Goal: Task Accomplishment & Management: Complete application form

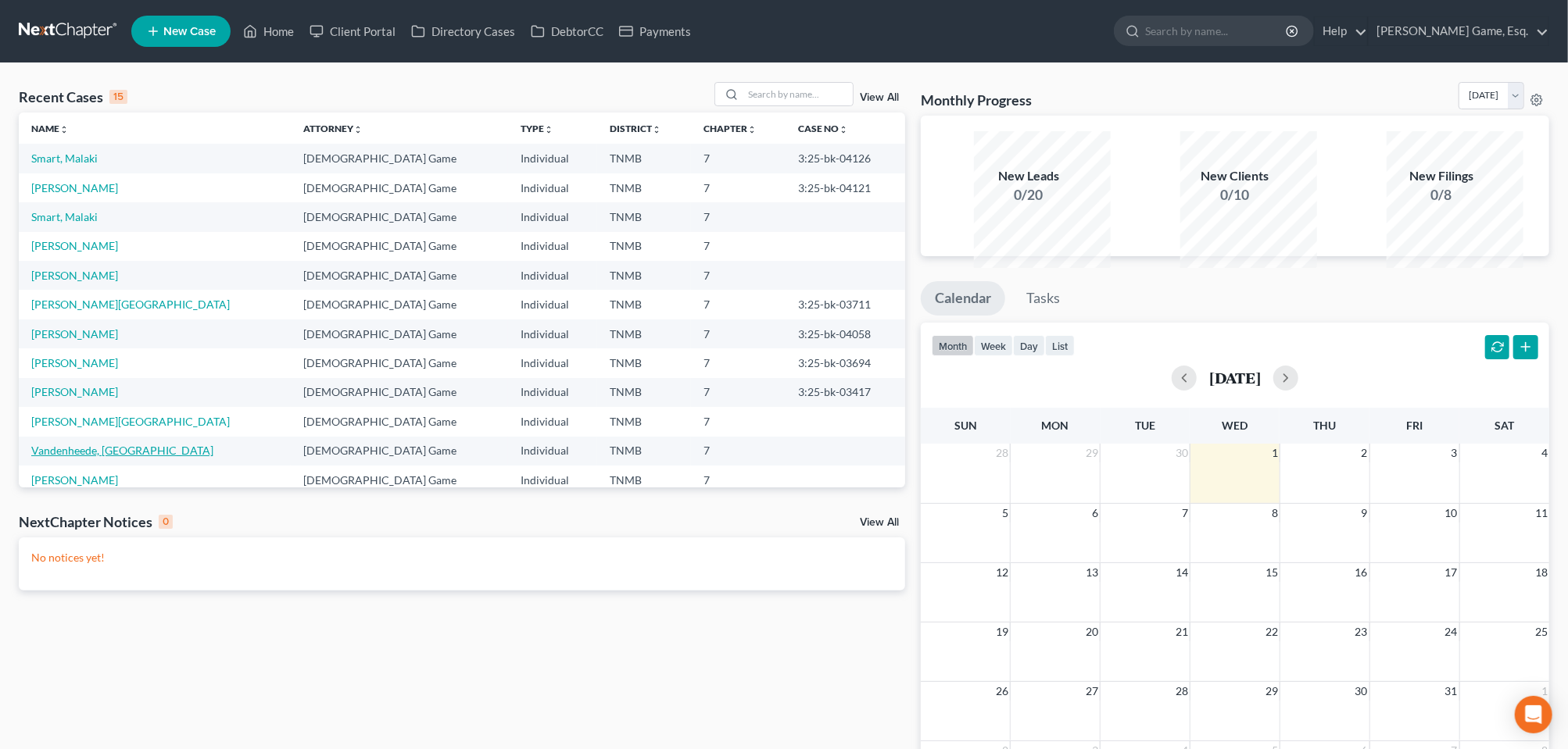
click at [143, 457] on link "Vandenheede, [GEOGRAPHIC_DATA]" at bounding box center [122, 450] width 182 height 14
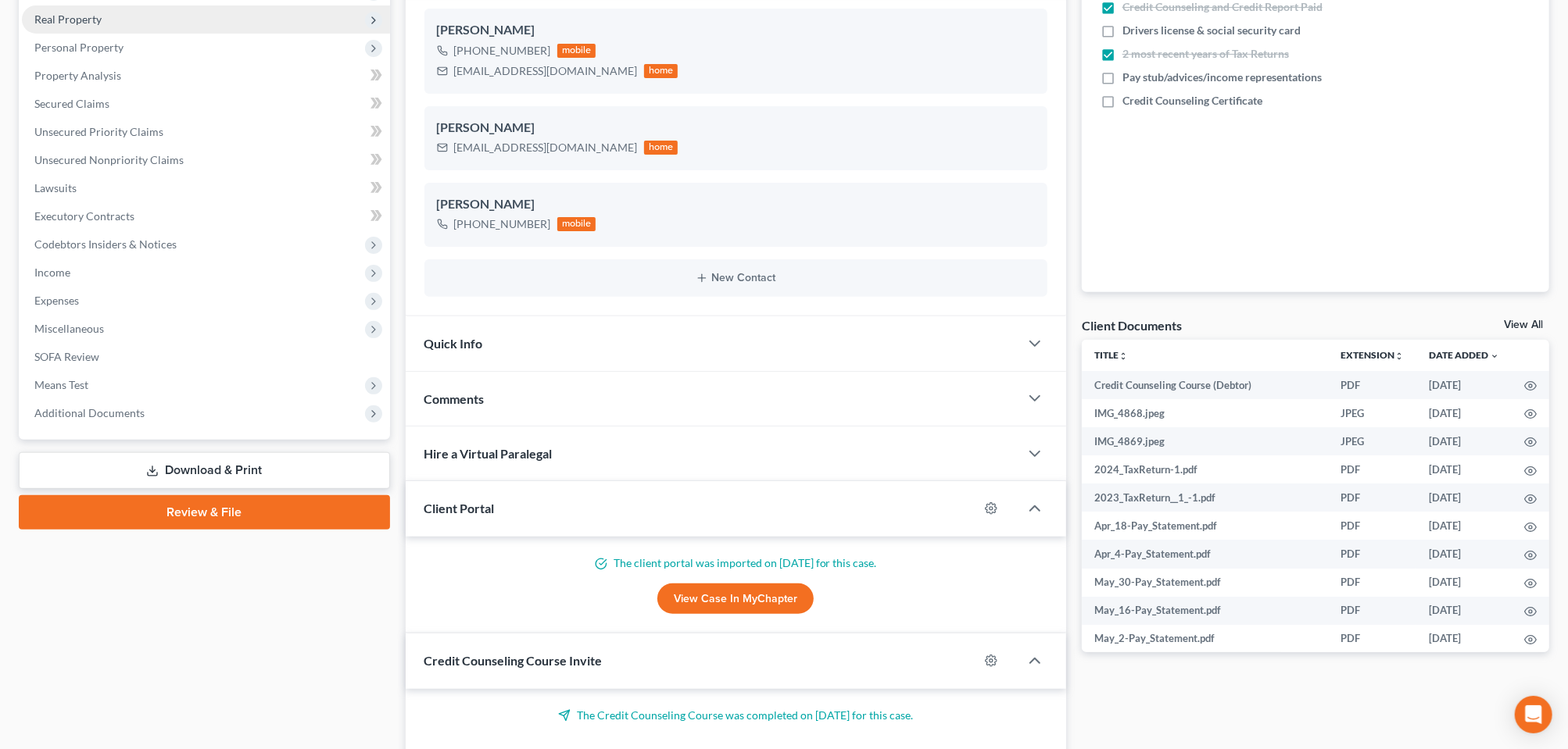
scroll to position [488, 0]
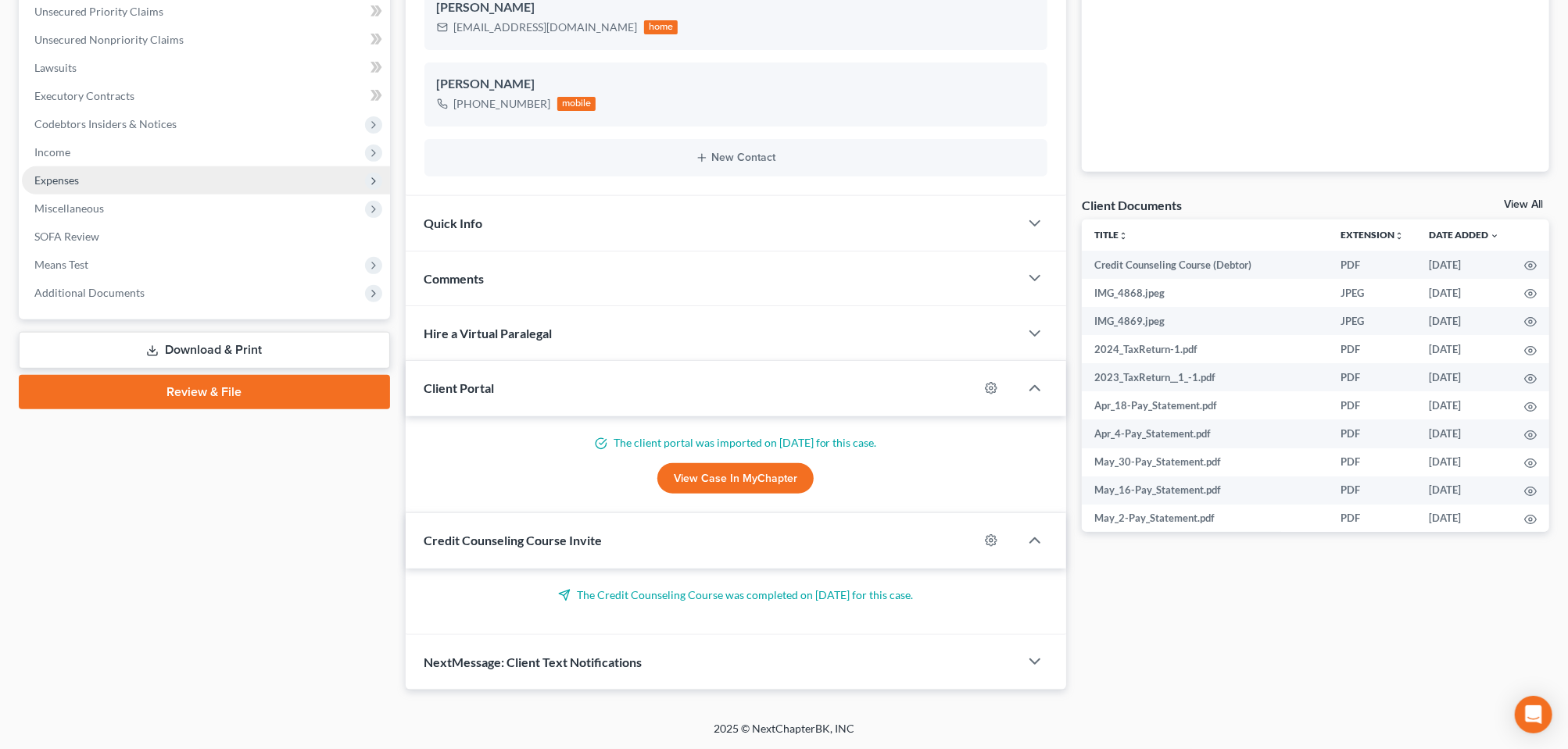
click at [79, 187] on span "Expenses" at bounding box center [56, 180] width 44 height 14
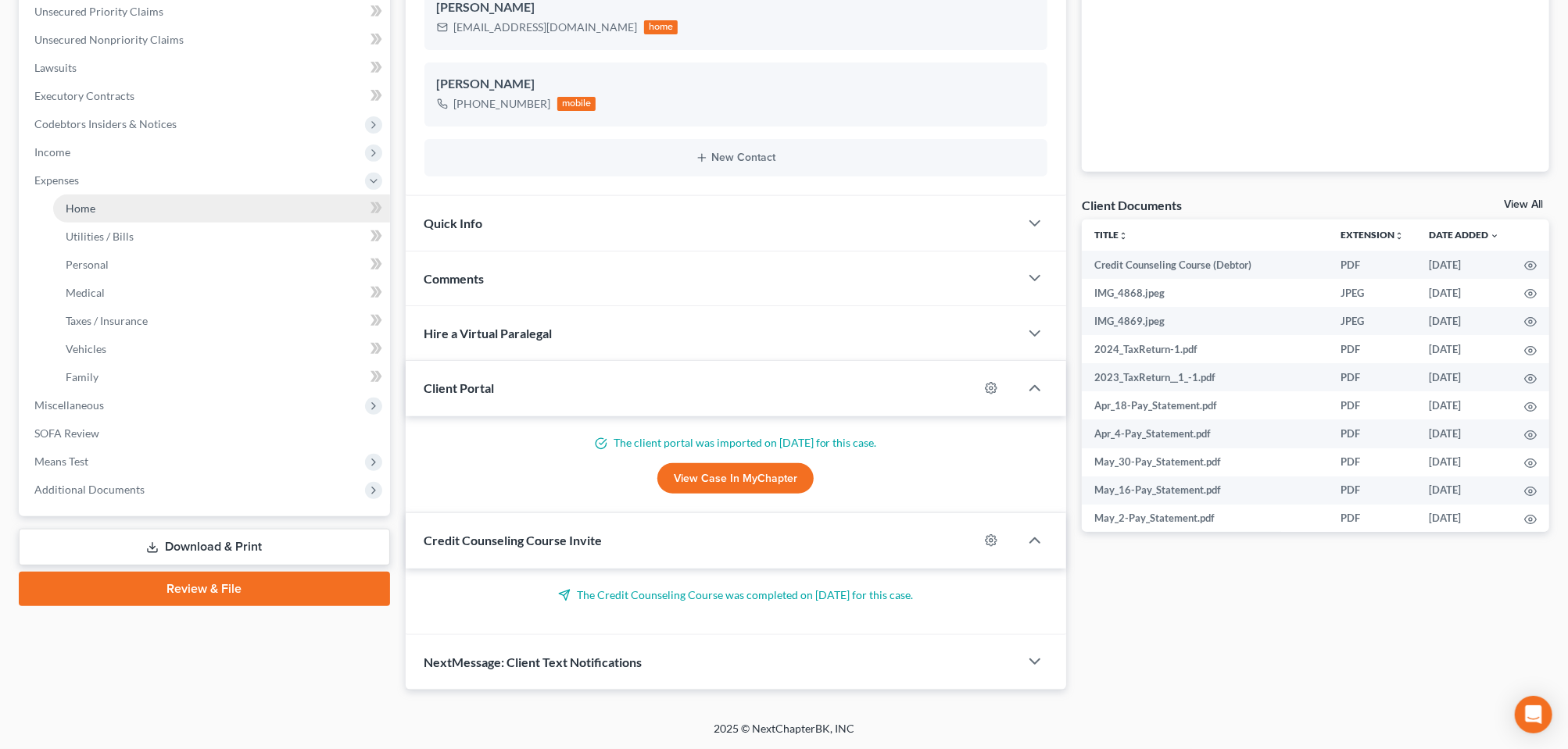
click at [96, 215] on span "Home" at bounding box center [80, 208] width 30 height 14
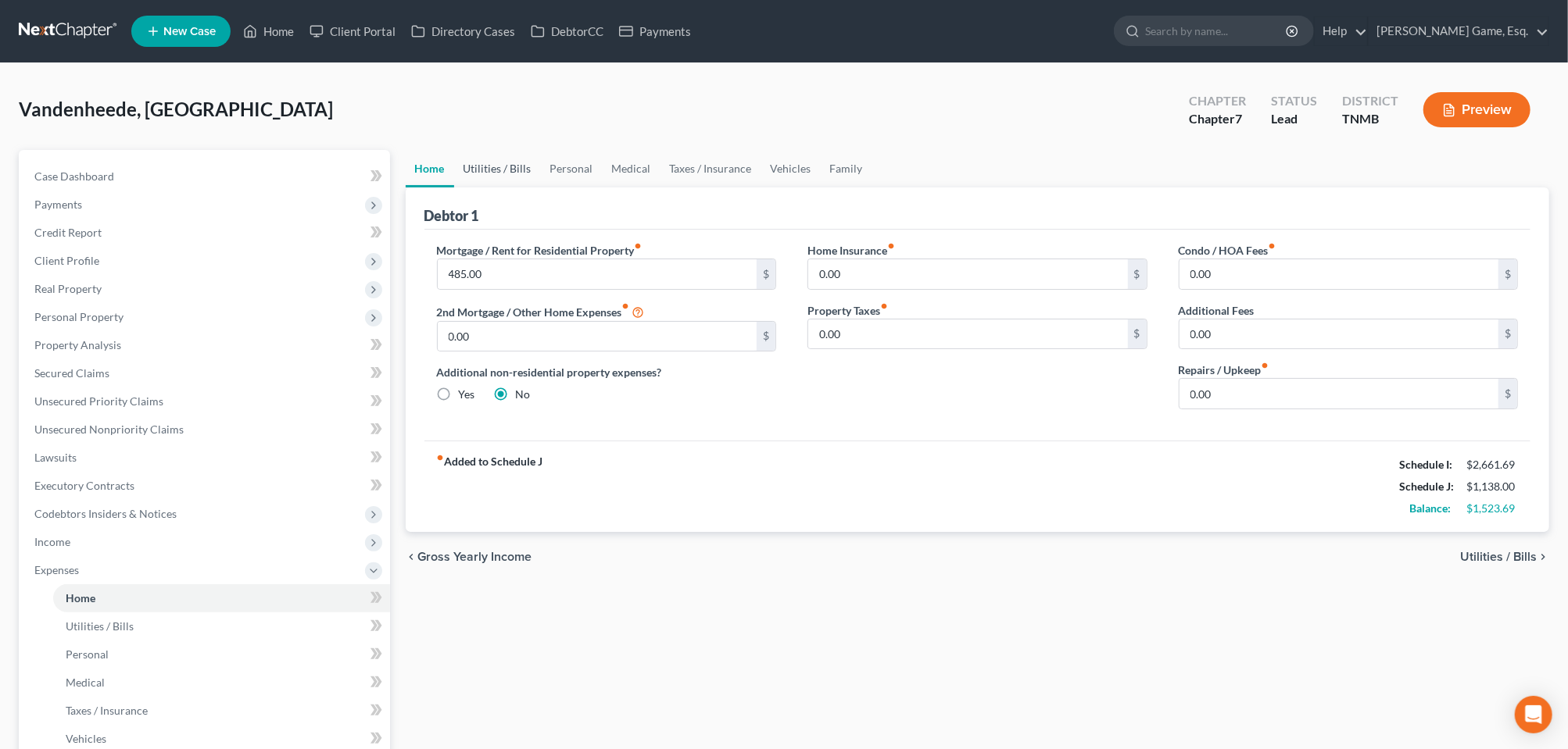
click at [506, 188] on link "Utilities / Bills" at bounding box center [498, 169] width 87 height 38
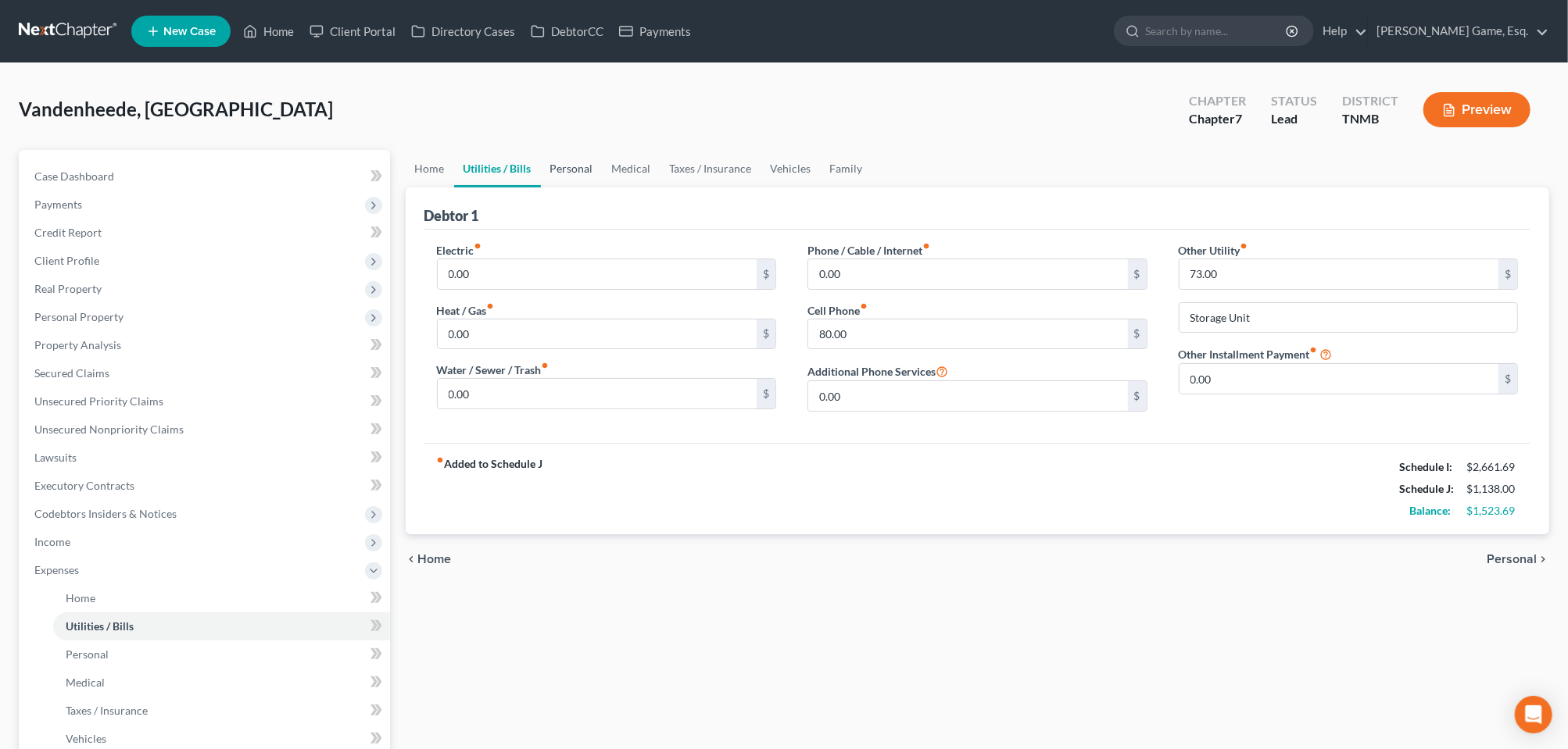
click at [603, 188] on link "Personal" at bounding box center [572, 169] width 61 height 38
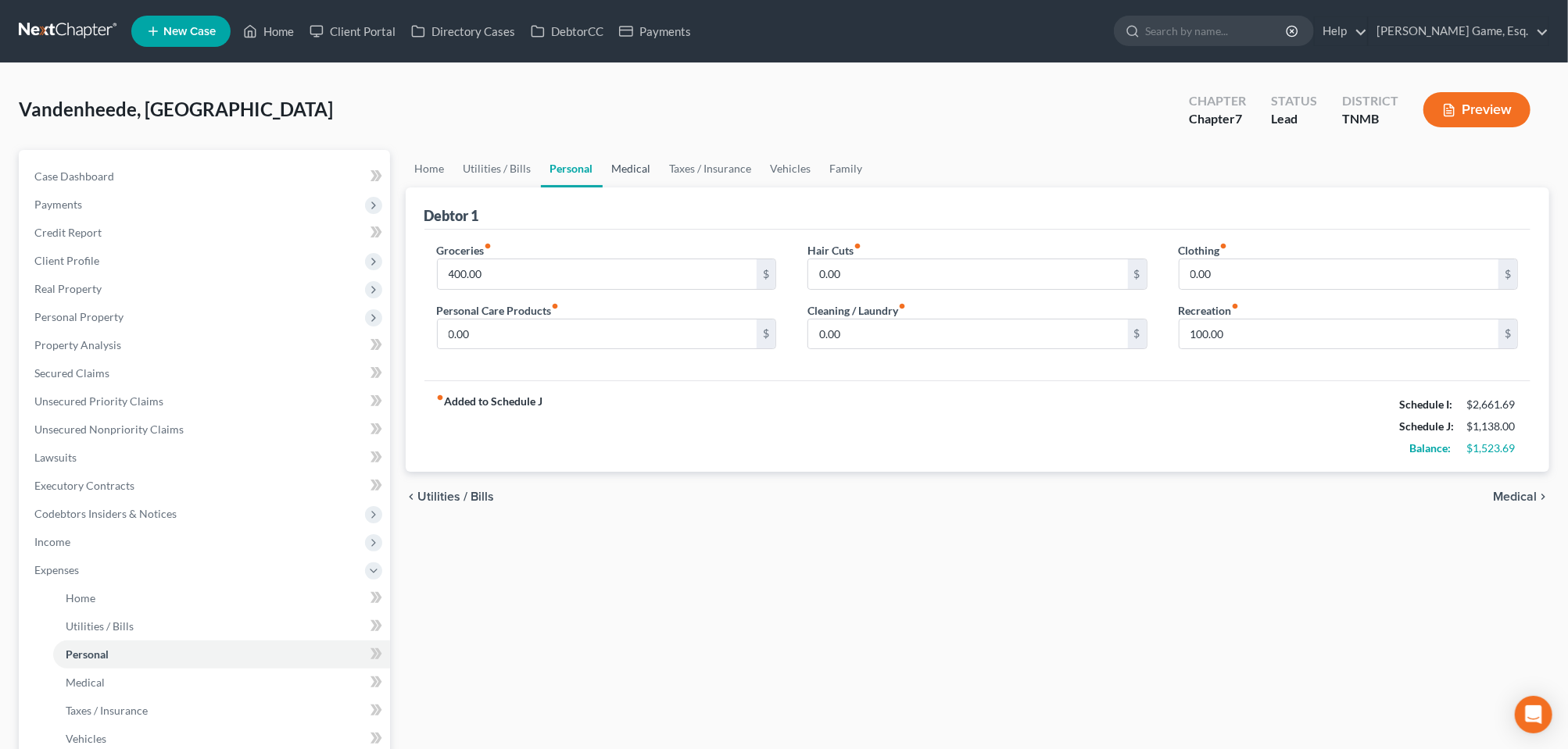
click at [661, 188] on link "Medical" at bounding box center [632, 169] width 58 height 38
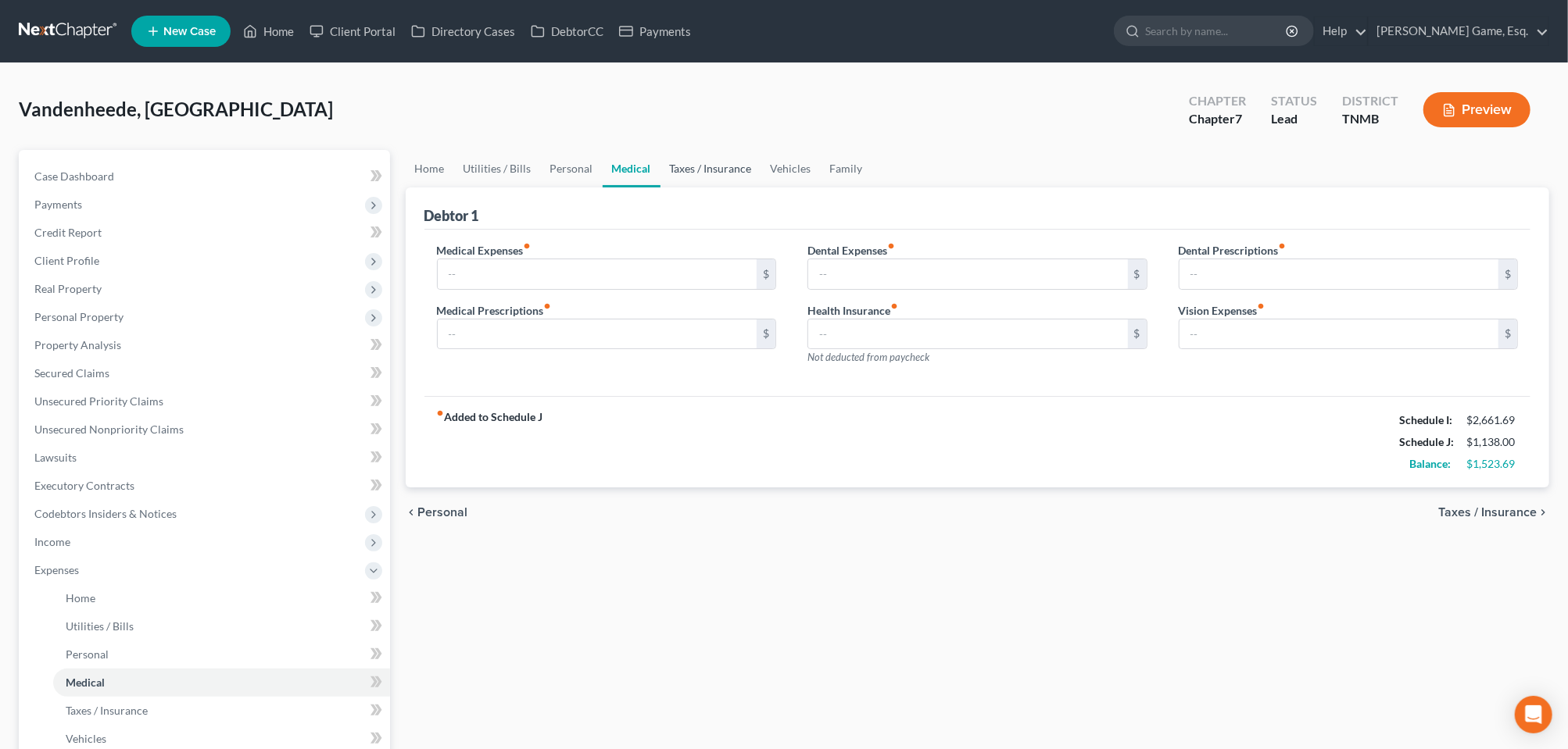
click at [761, 188] on link "Taxes / Insurance" at bounding box center [711, 169] width 101 height 38
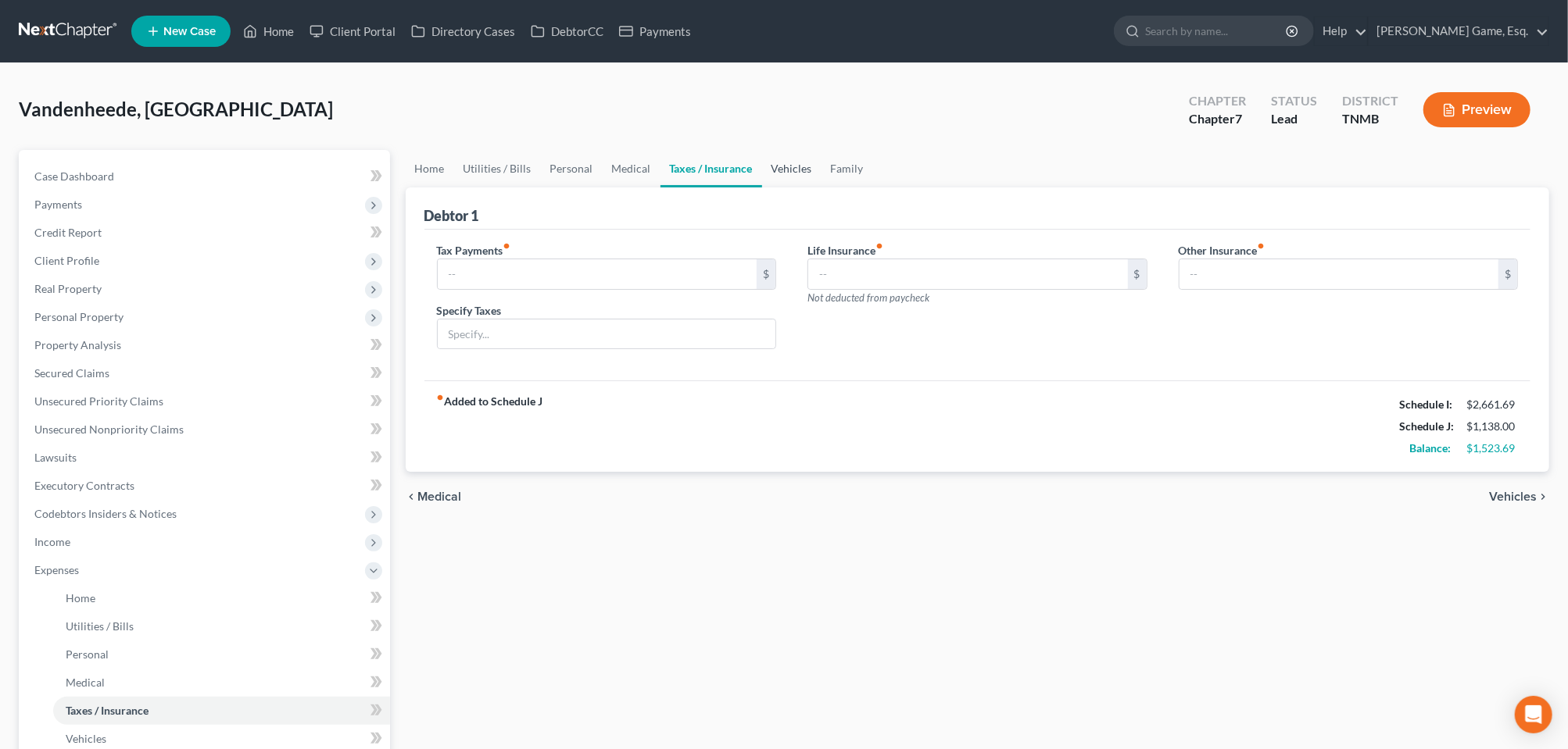
click at [821, 188] on link "Vehicles" at bounding box center [792, 169] width 60 height 38
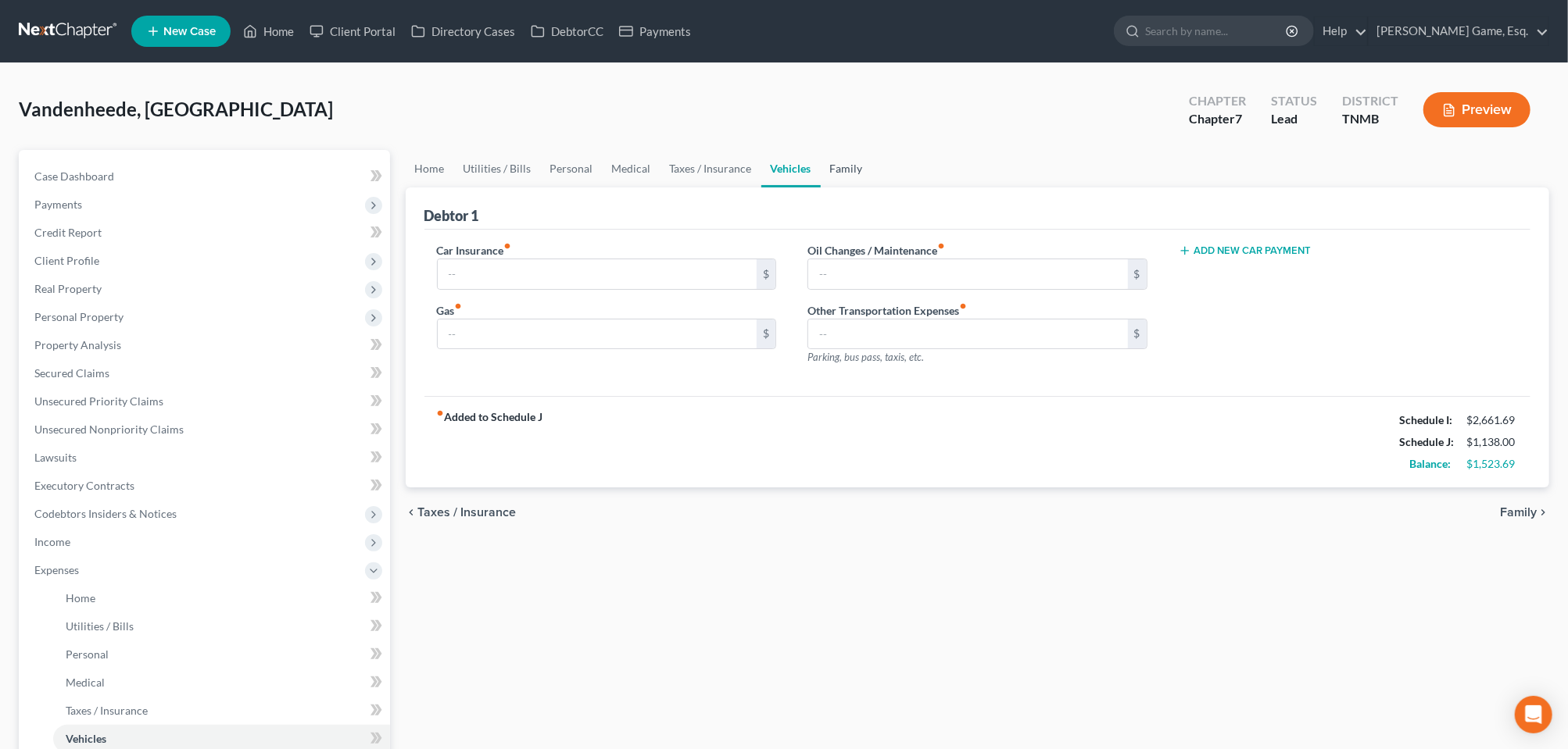
click at [872, 188] on link "Family" at bounding box center [846, 169] width 51 height 38
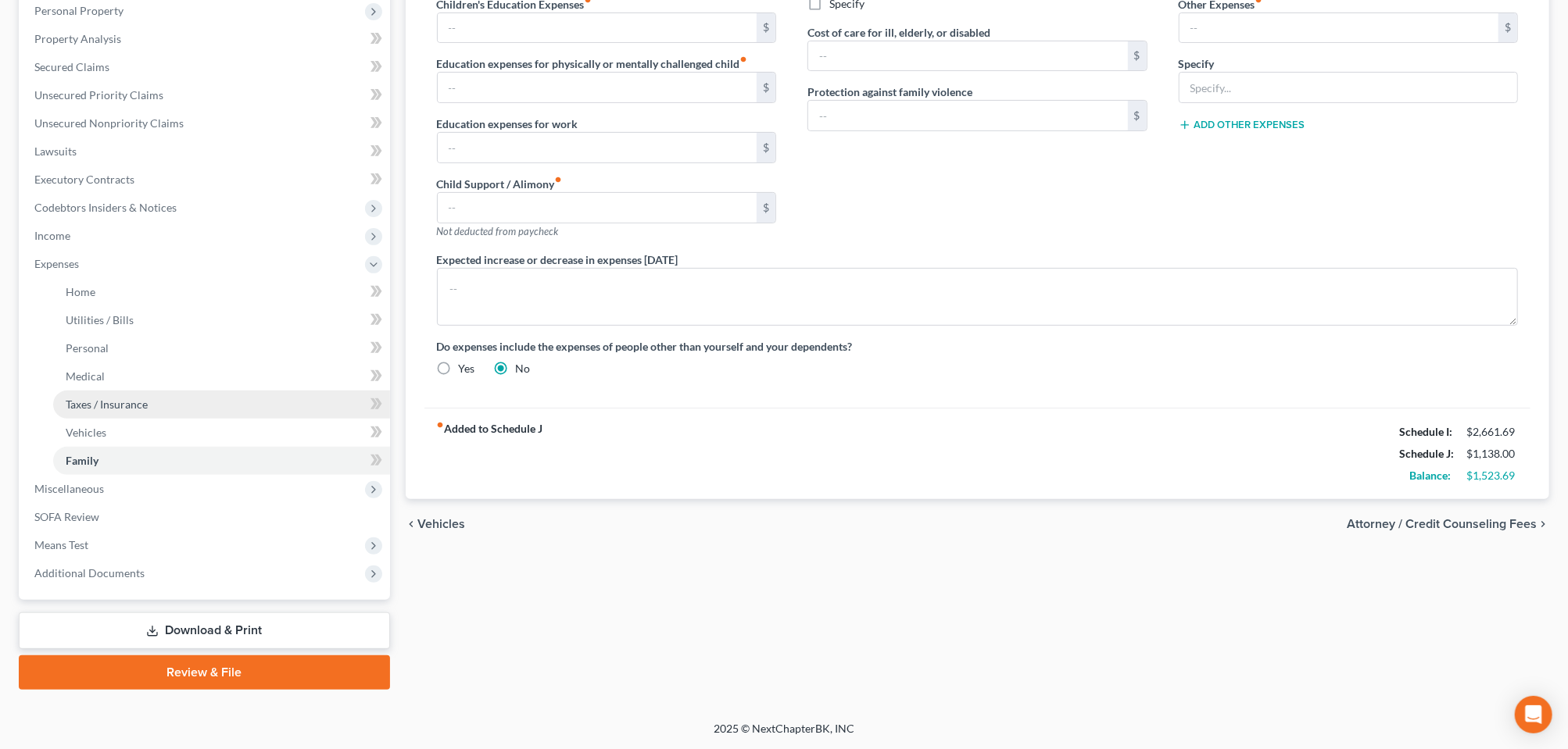
scroll to position [565, 0]
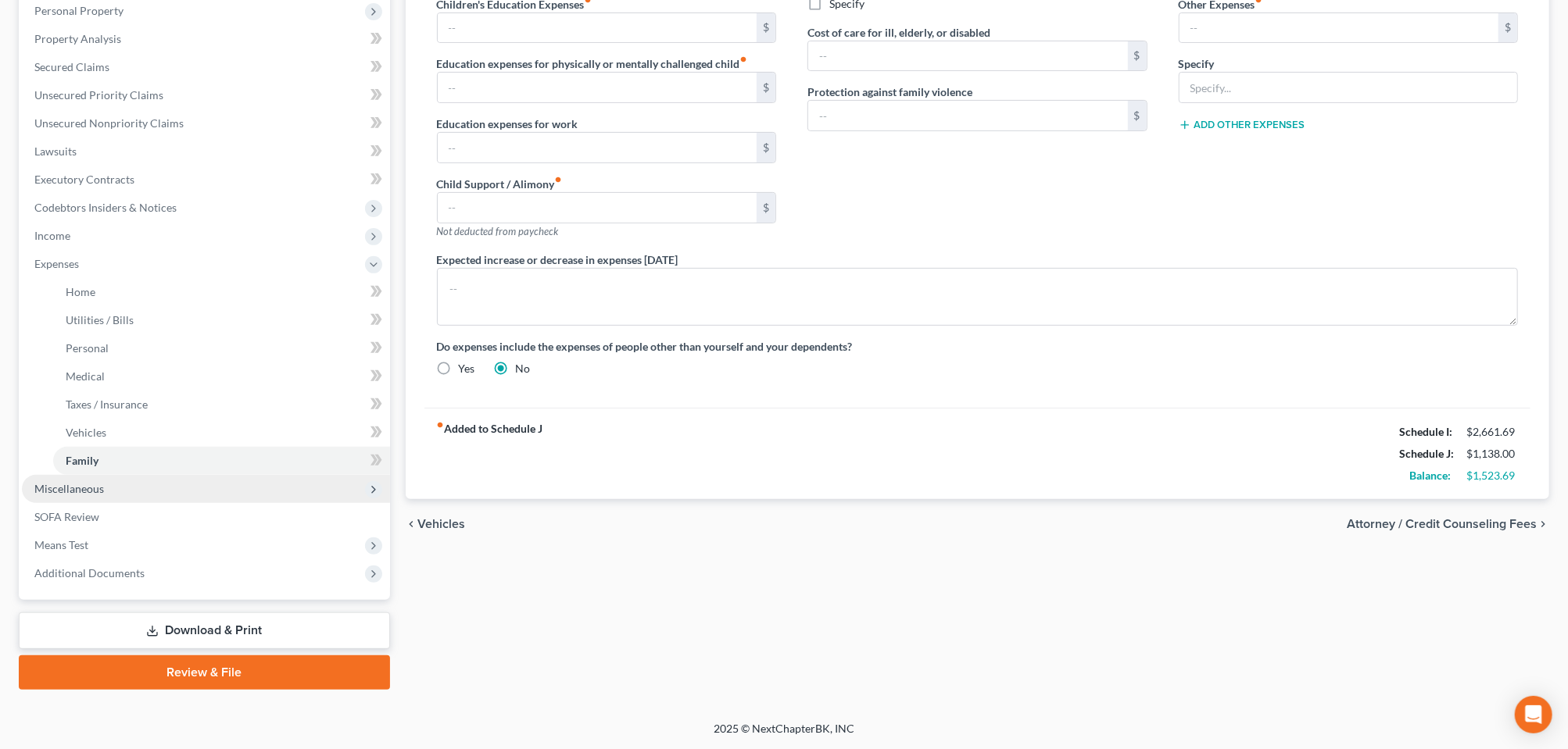
click at [104, 482] on span "Miscellaneous" at bounding box center [68, 489] width 69 height 14
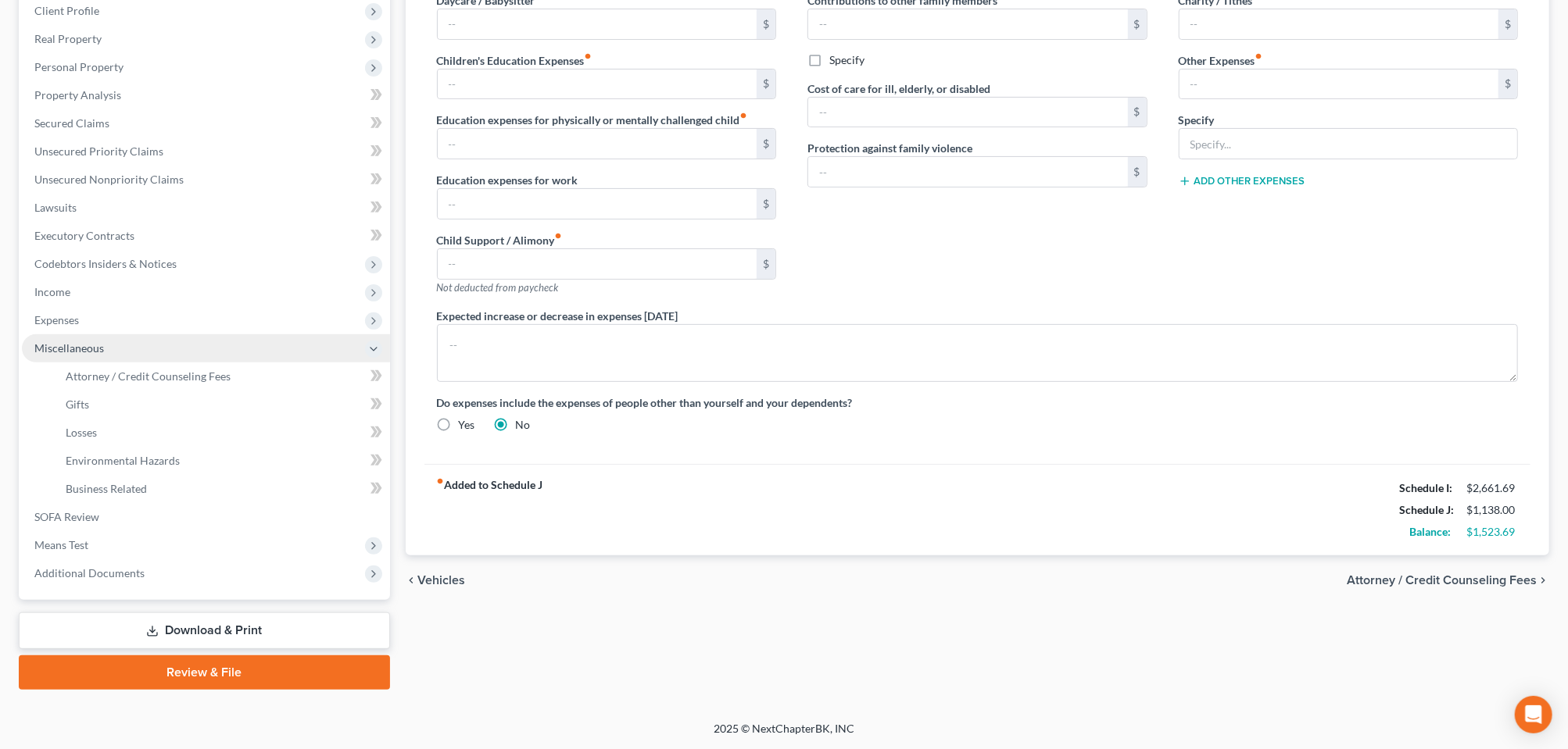
scroll to position [495, 0]
click at [192, 369] on span "Attorney / Credit Counseling Fees" at bounding box center [148, 376] width 165 height 14
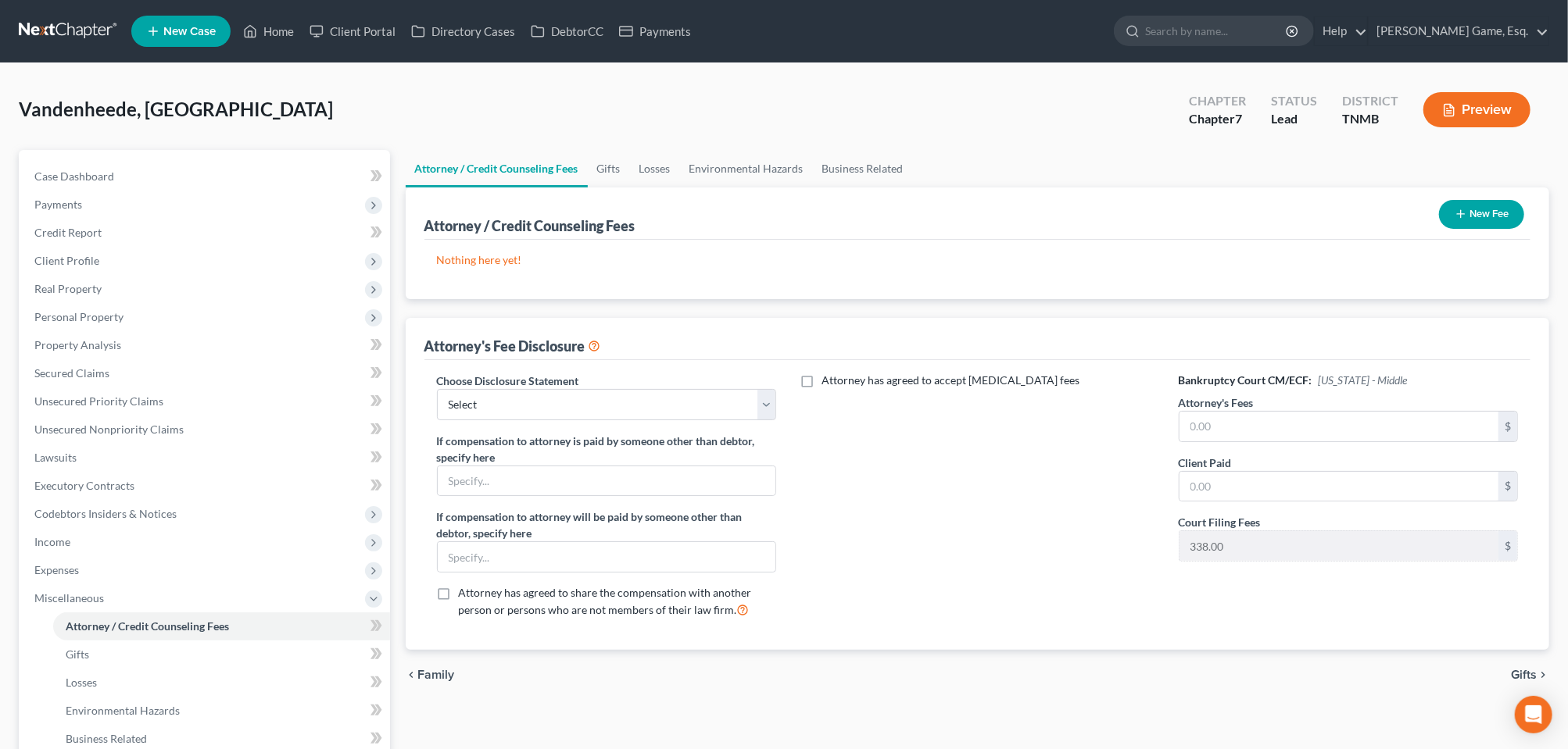
click at [1465, 229] on button "New Fee" at bounding box center [1482, 214] width 85 height 29
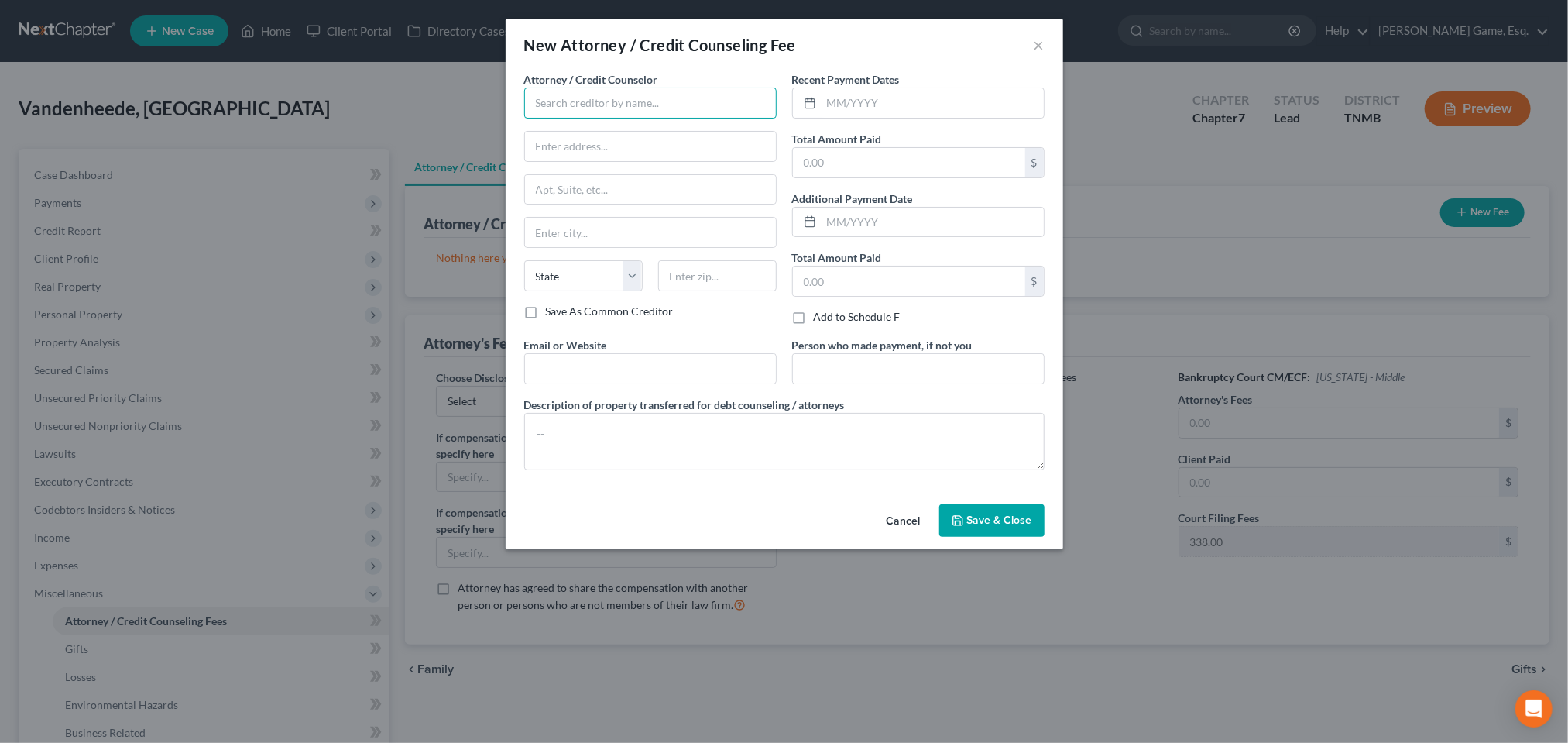
click at [552, 118] on input "text" at bounding box center [650, 102] width 252 height 31
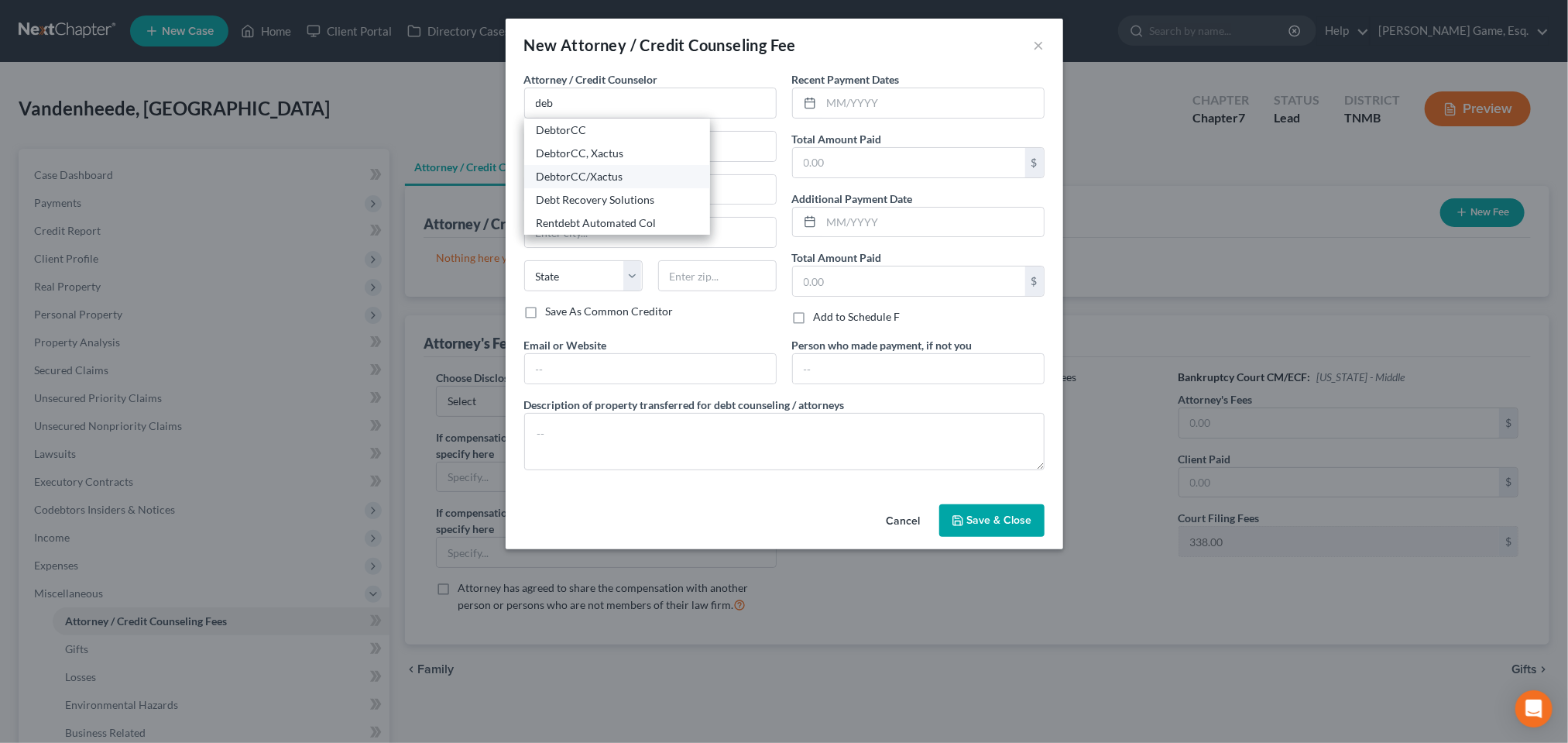
click at [550, 184] on div "DebtorCC/Xactus" at bounding box center [617, 177] width 161 height 15
type input "DebtorCC/Xactus"
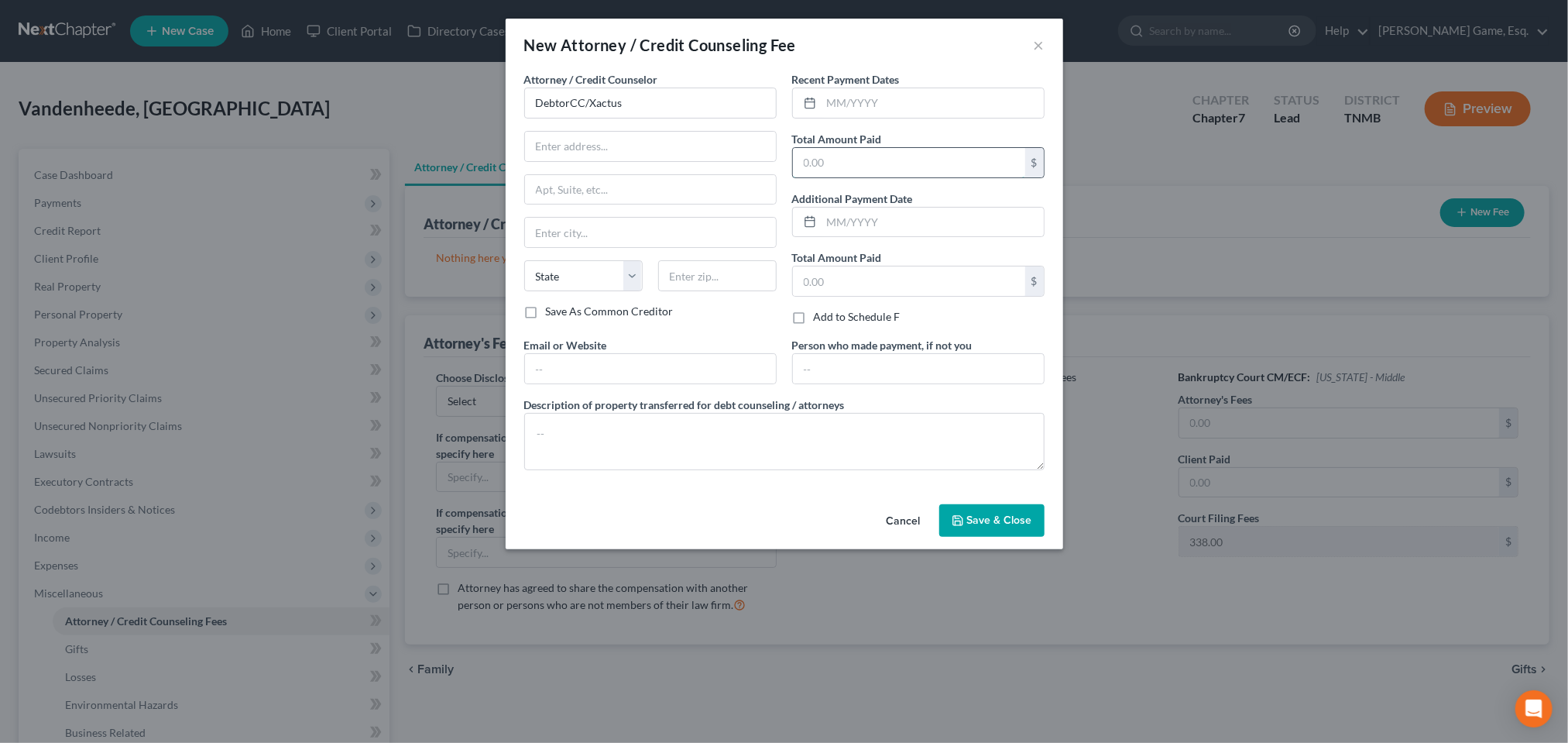
click at [818, 178] on input "text" at bounding box center [909, 162] width 233 height 30
type input "100.00"
click at [822, 296] on input "text" at bounding box center [909, 281] width 233 height 30
type input "100.00"
click at [551, 471] on textarea at bounding box center [784, 442] width 520 height 58
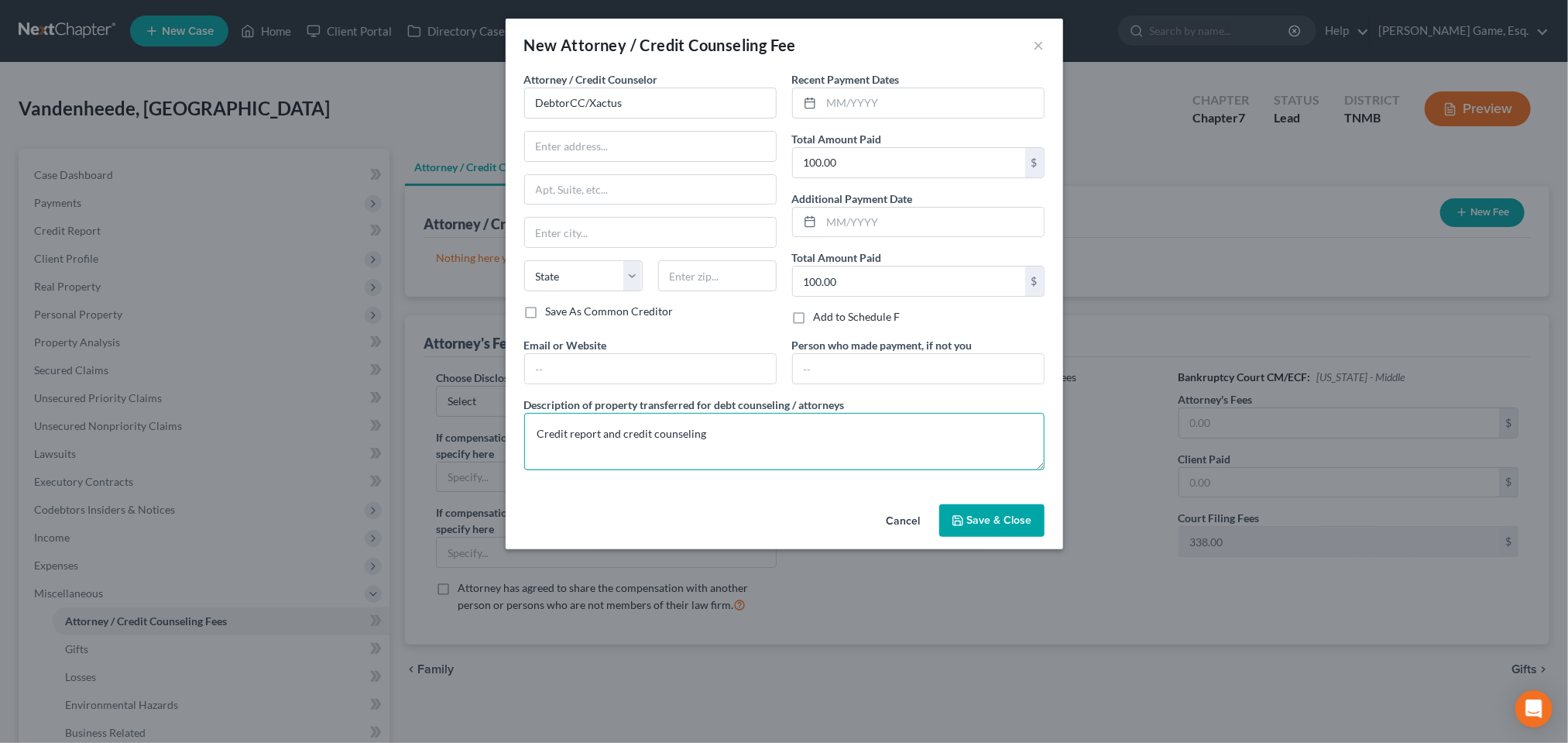
type textarea "Credit report and credit counseling"
click at [1032, 527] on span "Save & Close" at bounding box center [1000, 520] width 65 height 14
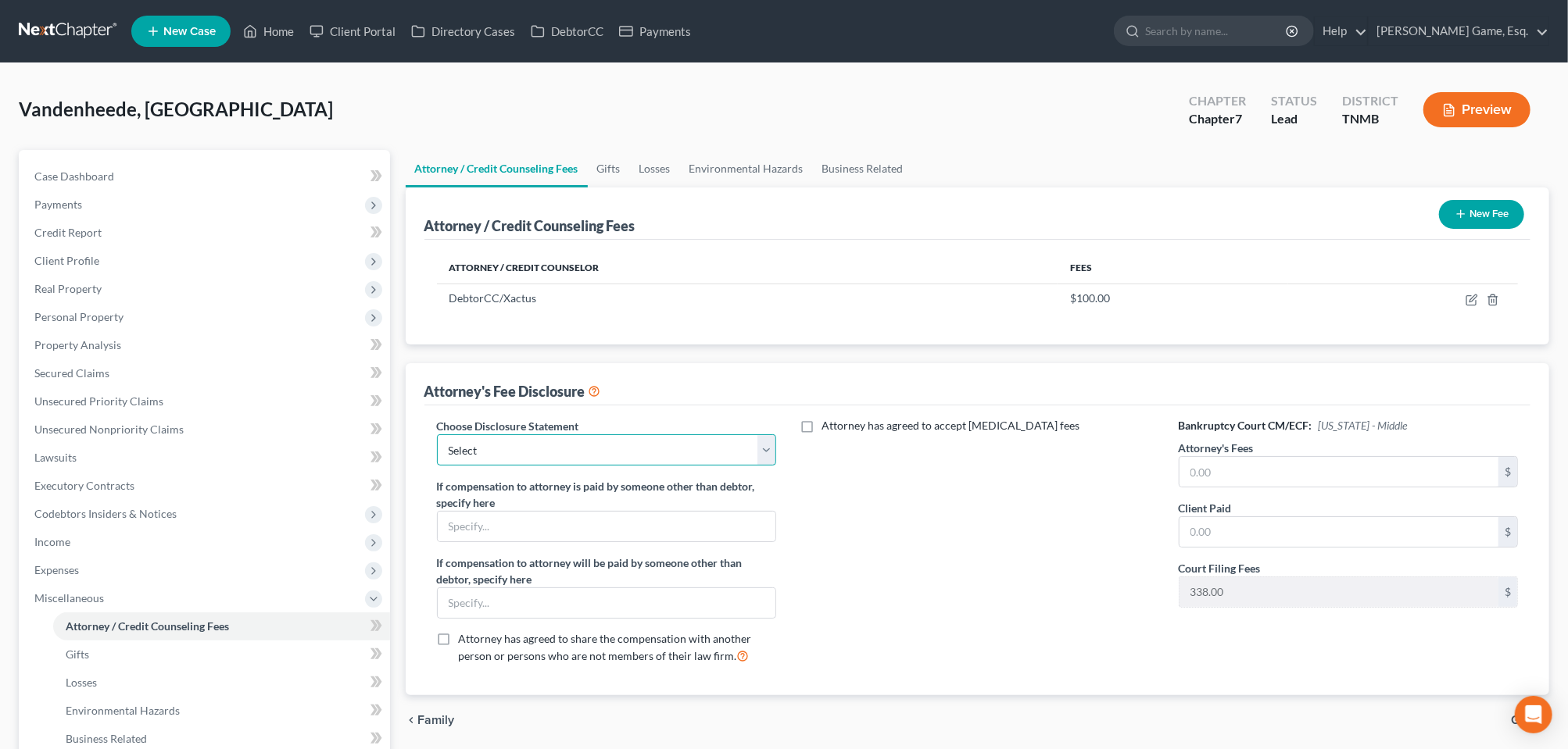
click at [767, 466] on select "Select Attorney Fee" at bounding box center [607, 450] width 340 height 32
select select "0"
click at [446, 466] on select "Select Attorney Fee" at bounding box center [607, 450] width 340 height 32
click at [1208, 486] on input "text" at bounding box center [1339, 472] width 319 height 30
type input "1"
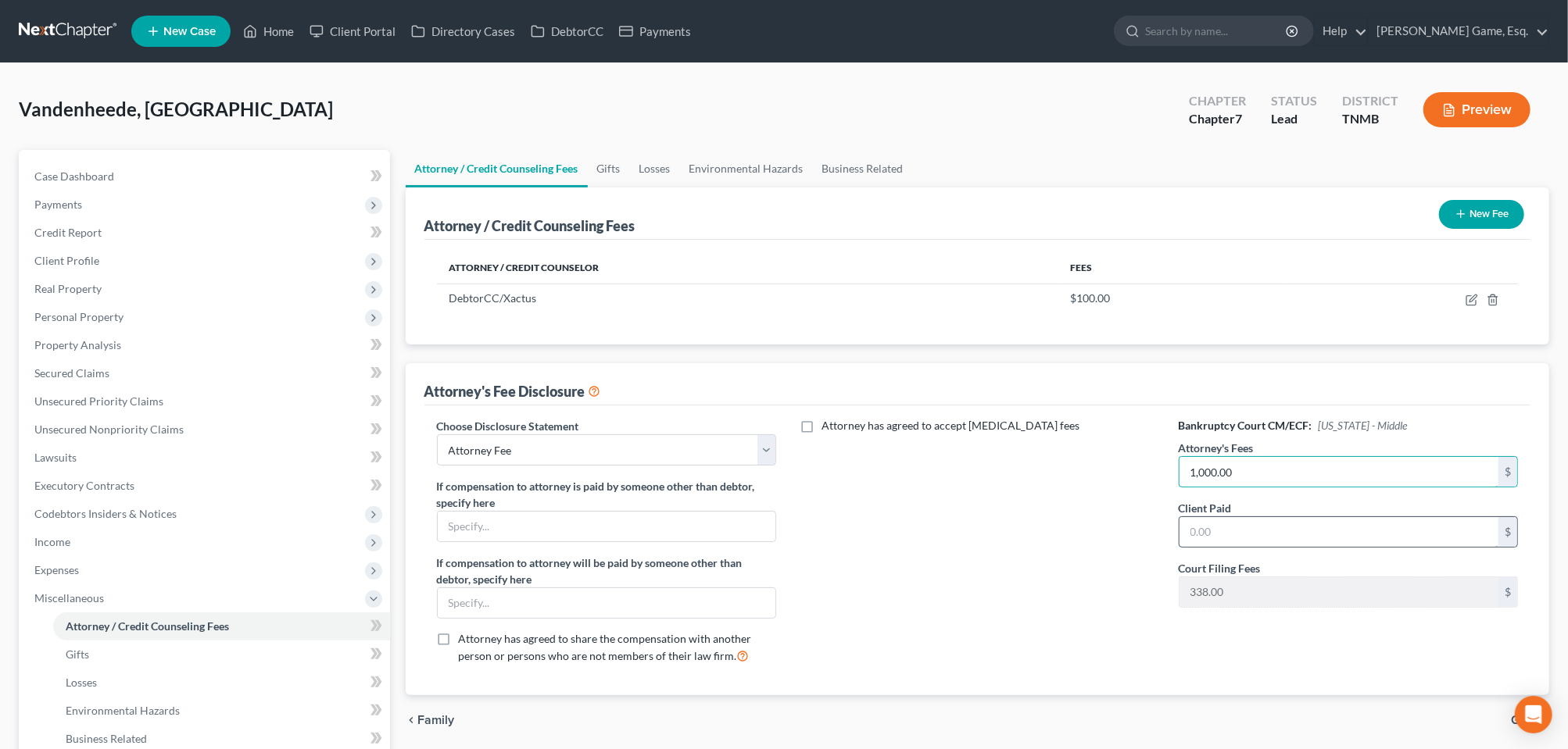
type input "1,000.00"
click at [1215, 547] on input "text" at bounding box center [1339, 531] width 319 height 30
type input "100.00"
click at [1073, 638] on div "Attorney has agreed to accept [MEDICAL_DATA] fees" at bounding box center [976, 547] width 371 height 258
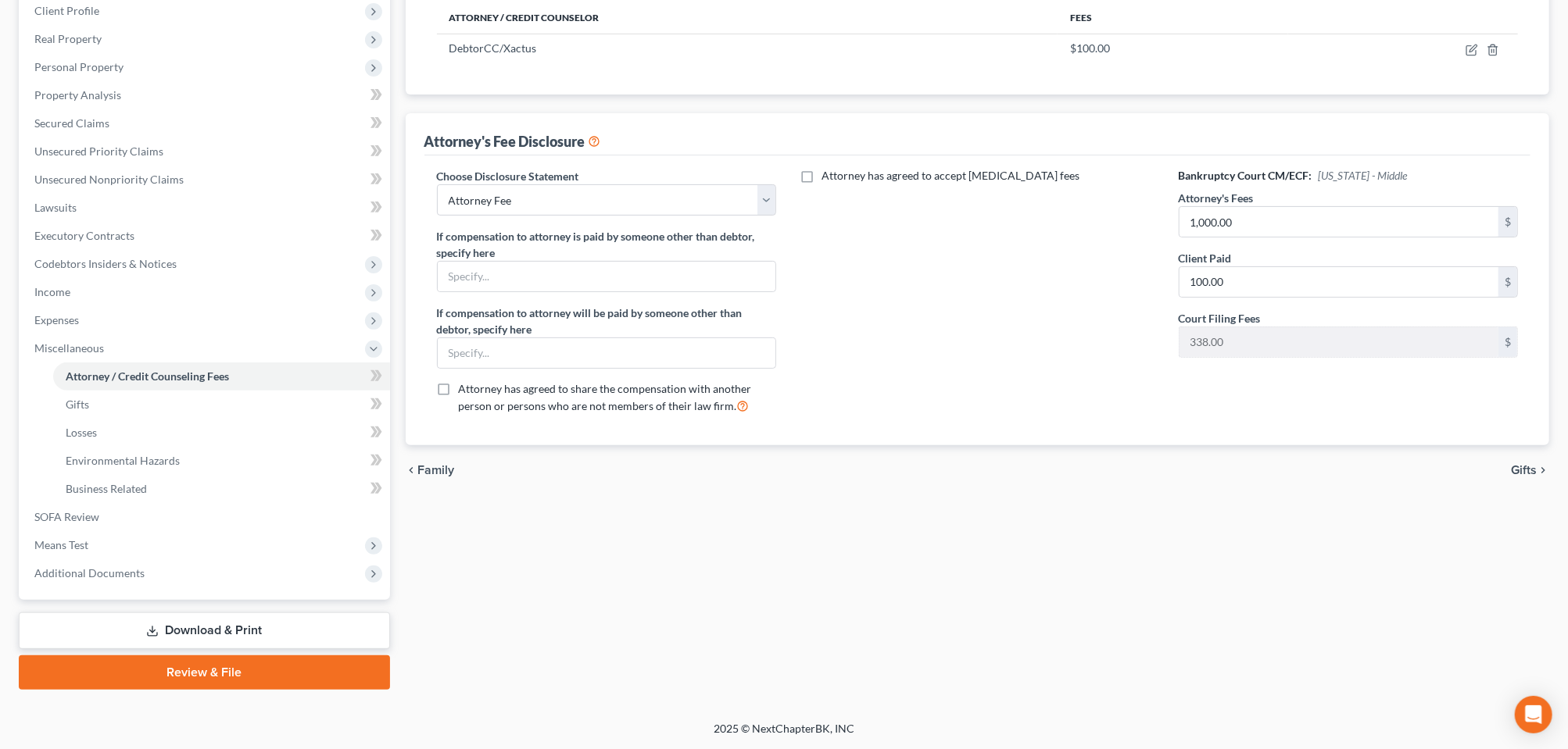
scroll to position [391, 0]
click at [88, 551] on span "Means Test" at bounding box center [61, 545] width 54 height 14
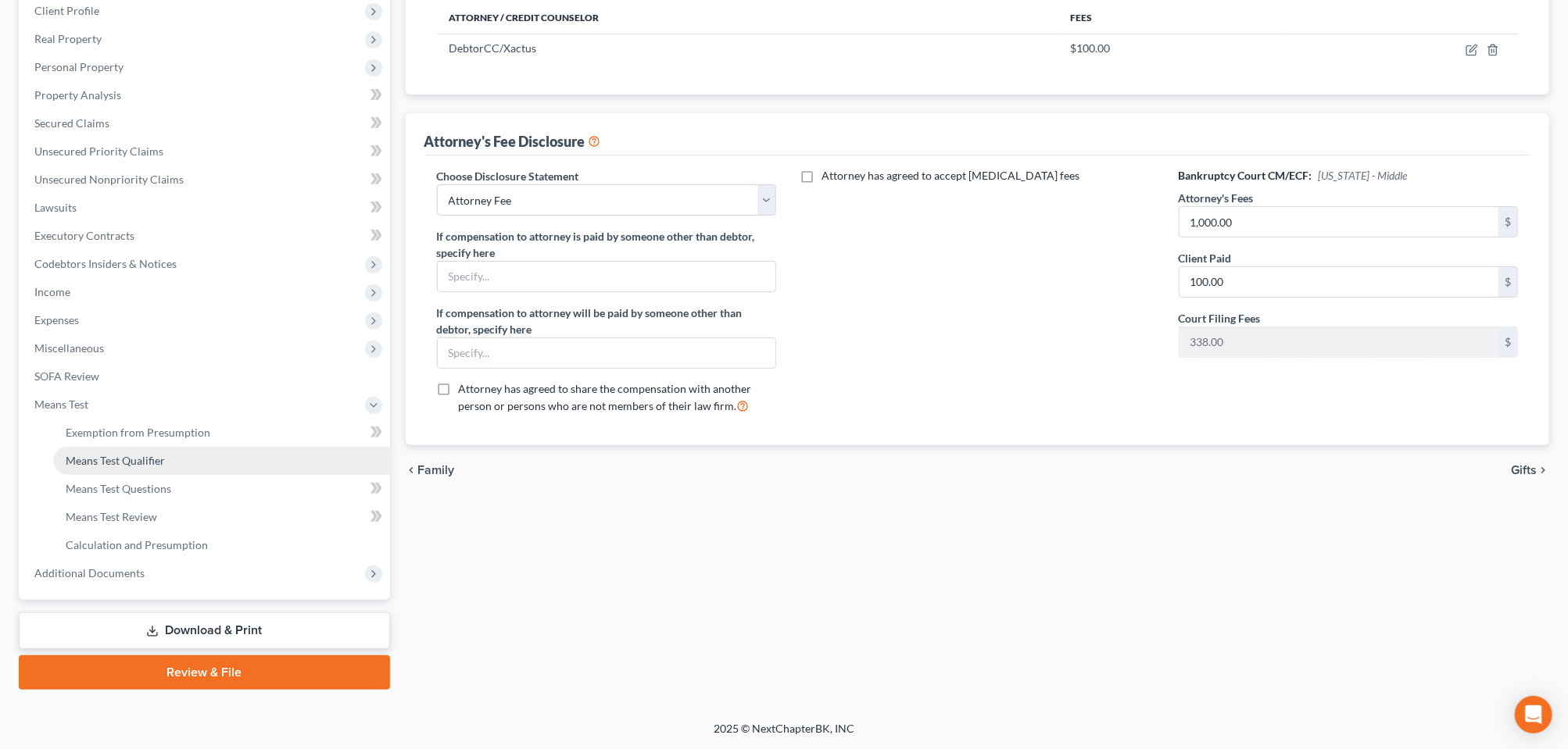
click at [116, 467] on span "Means Test Qualifier" at bounding box center [115, 461] width 99 height 14
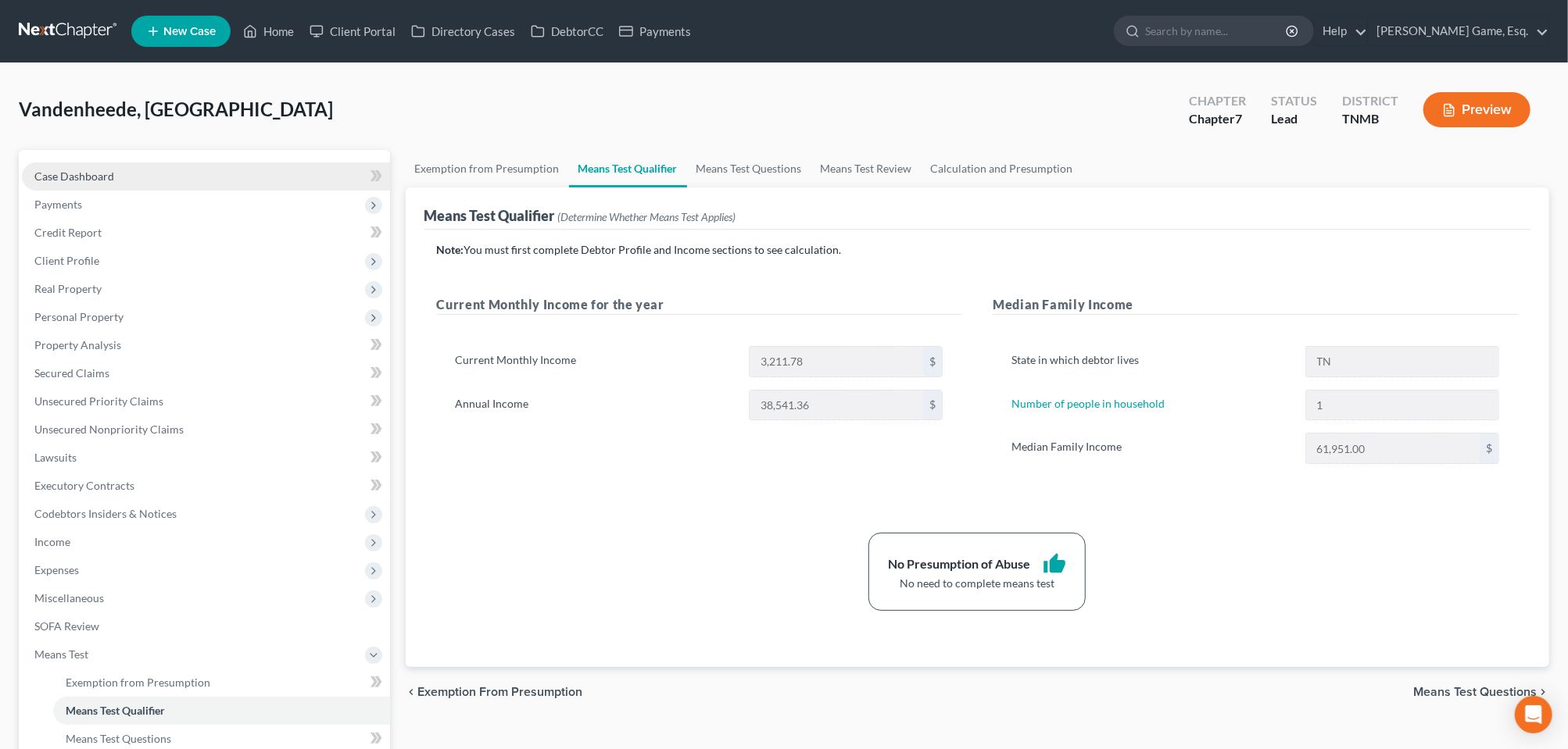
click at [98, 183] on span "Case Dashboard" at bounding box center [73, 177] width 79 height 14
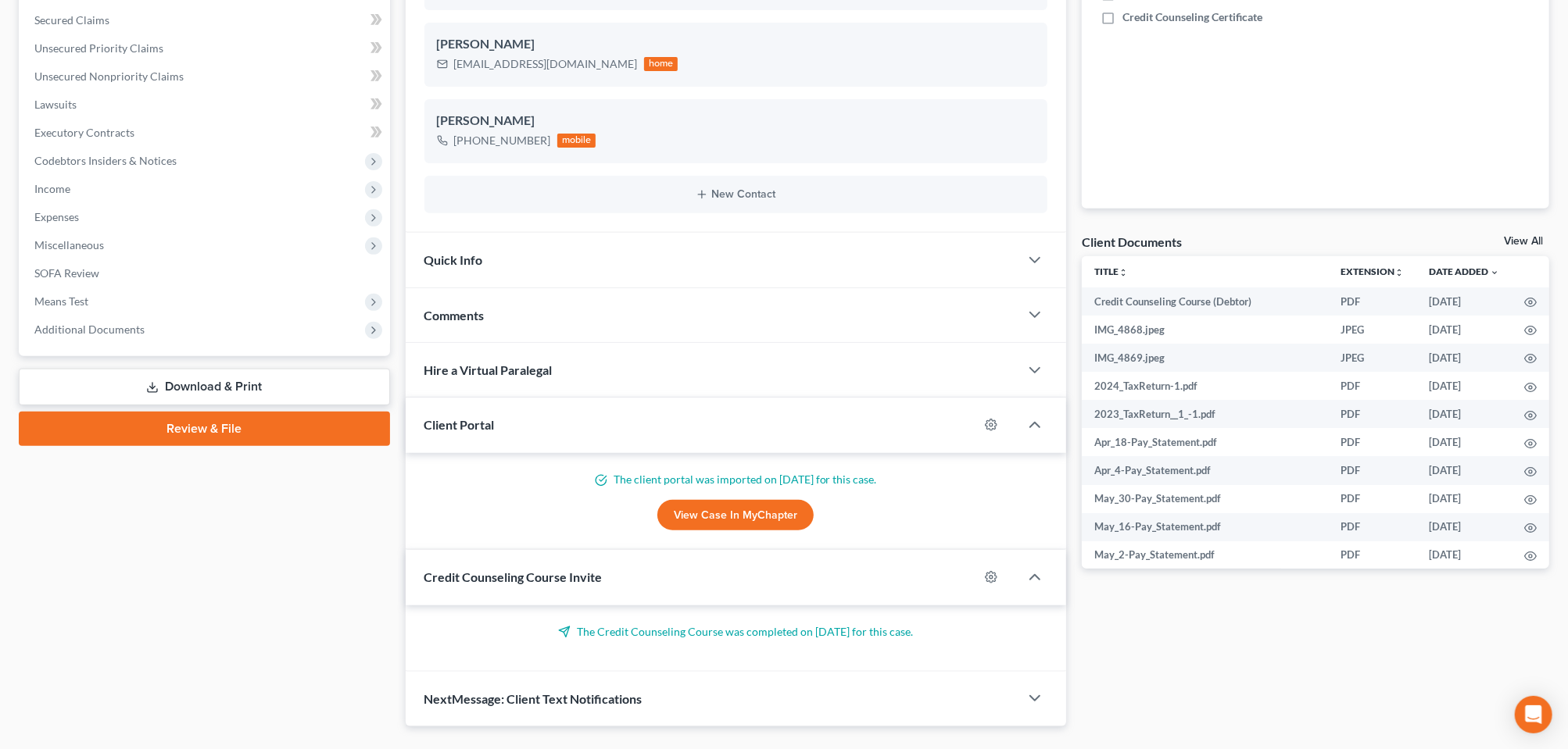
scroll to position [391, 0]
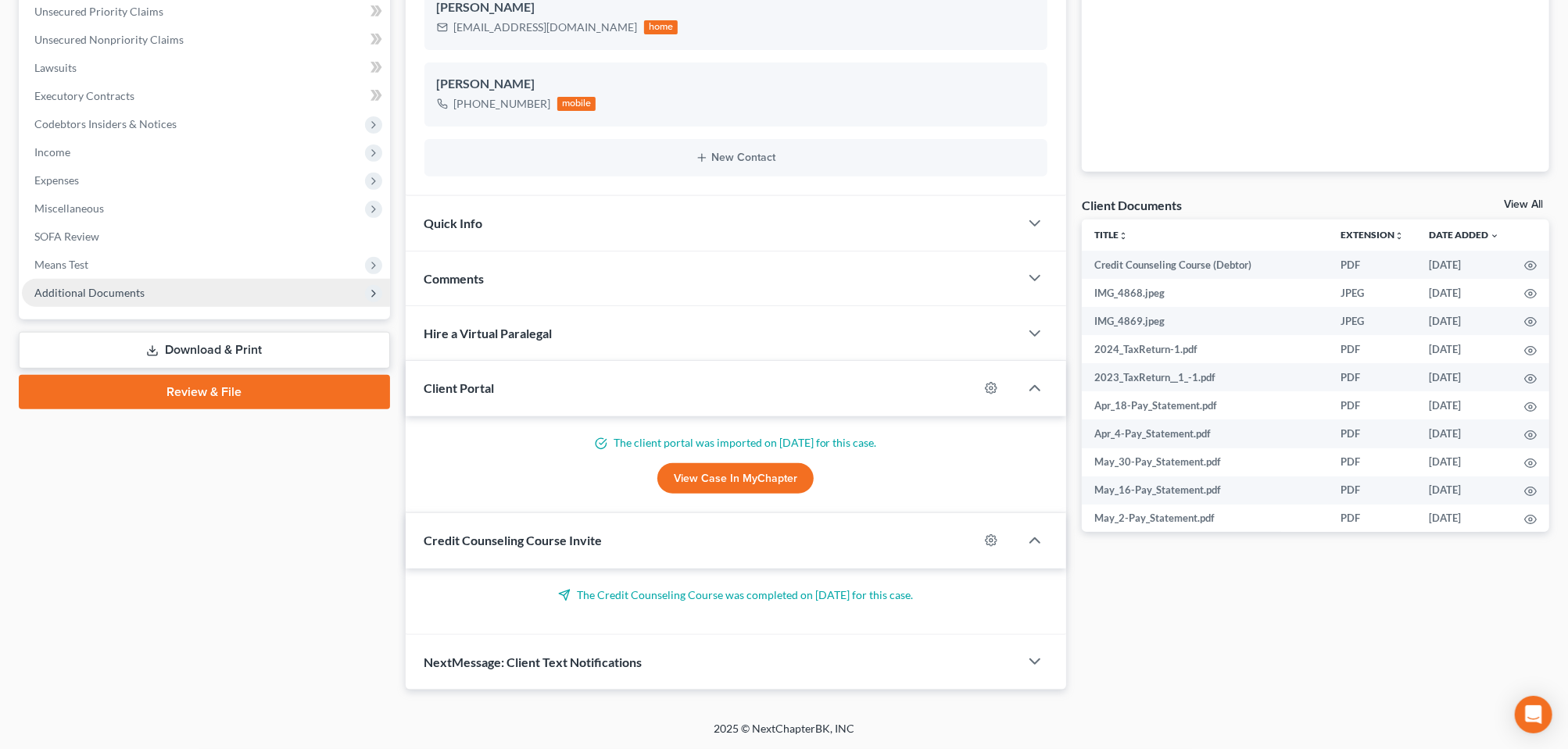
click at [104, 299] on span "Additional Documents" at bounding box center [89, 293] width 110 height 14
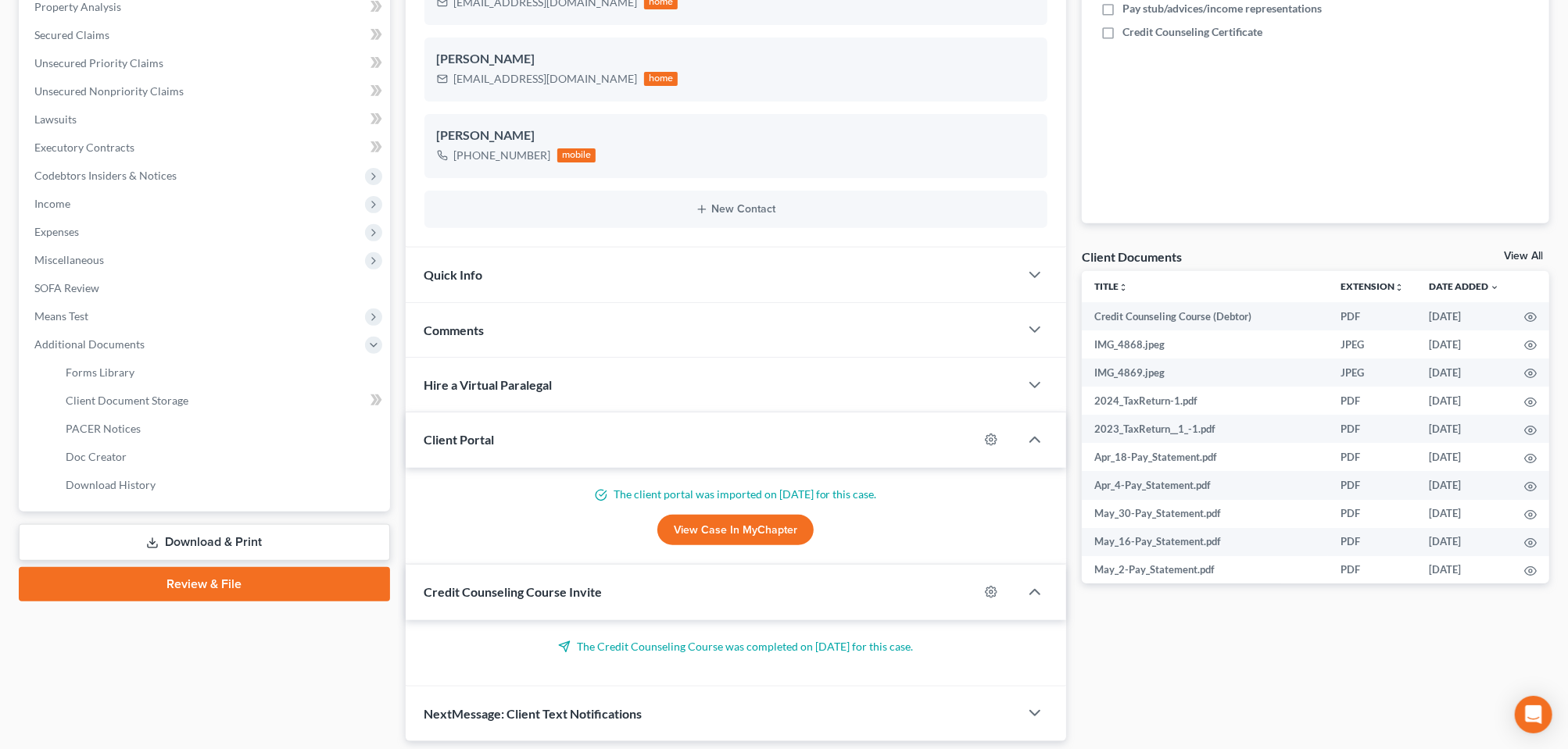
scroll to position [293, 0]
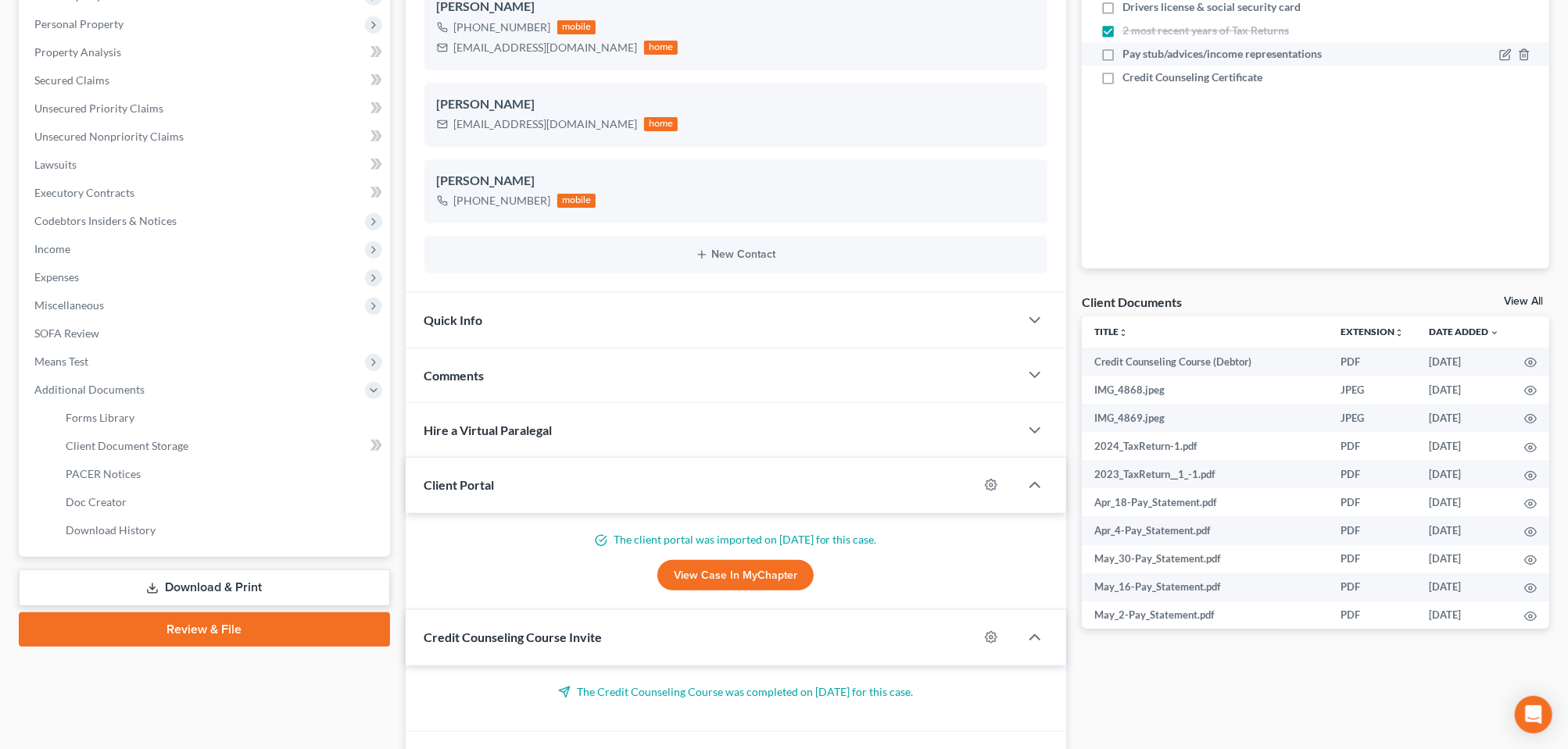
click at [1122, 61] on label "Pay stub/advices/income representations" at bounding box center [1221, 54] width 199 height 15
click at [1128, 56] on input "Pay stub/advices/income representations" at bounding box center [1134, 51] width 10 height 10
checkbox input "true"
click at [1122, 85] on label "Credit Counseling Certificate" at bounding box center [1192, 77] width 140 height 15
click at [1128, 79] on input "Credit Counseling Certificate" at bounding box center [1134, 74] width 10 height 10
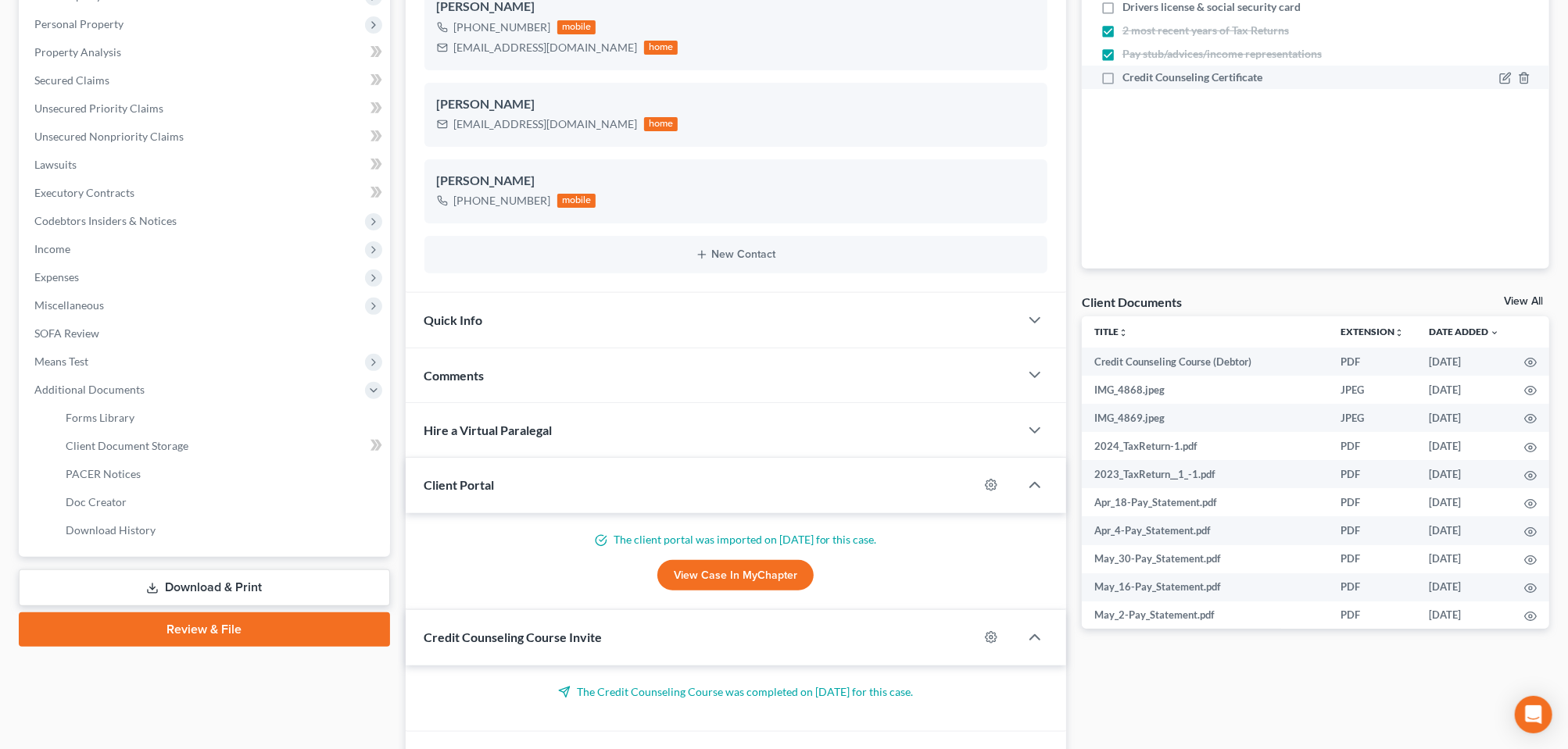
checkbox input "true"
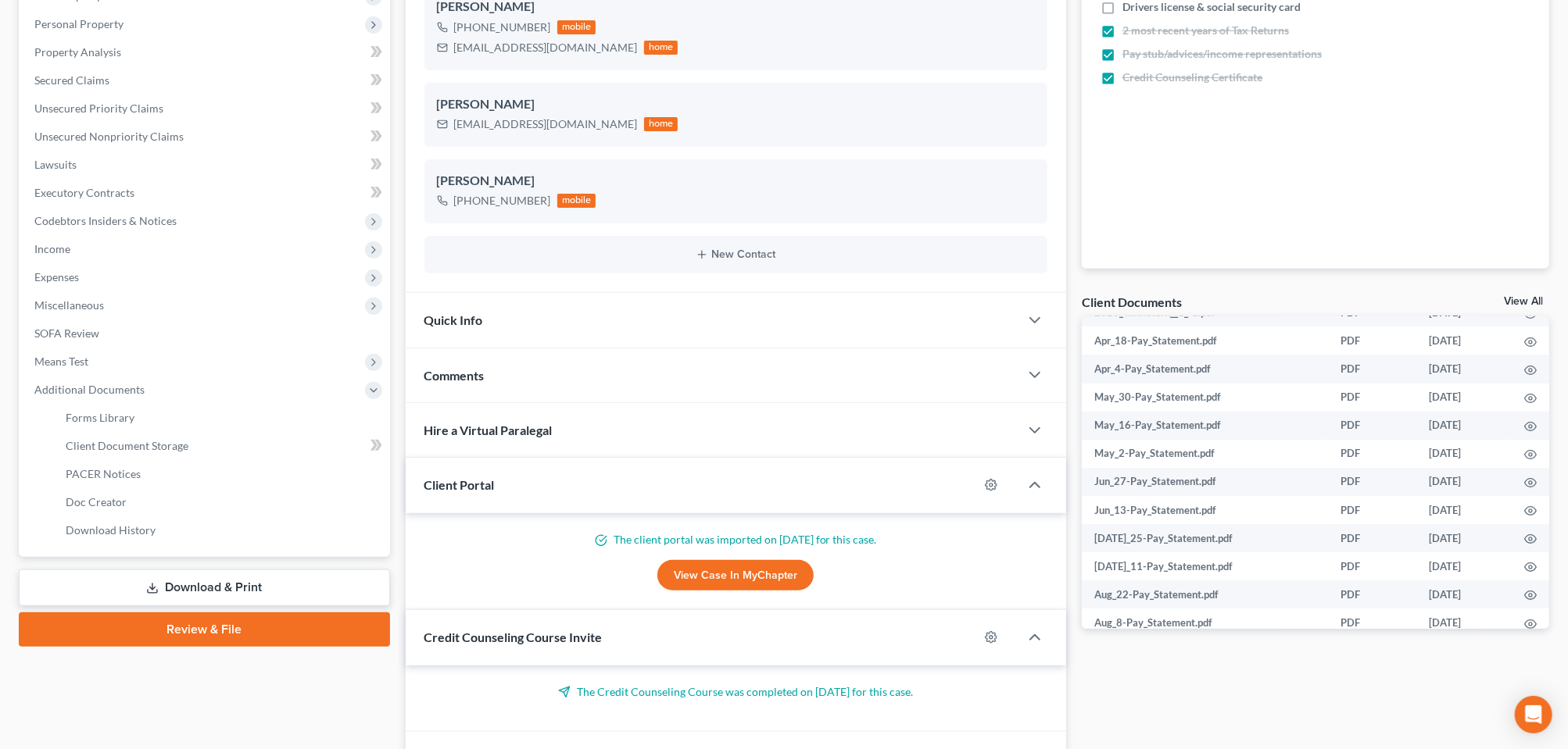
scroll to position [0, 0]
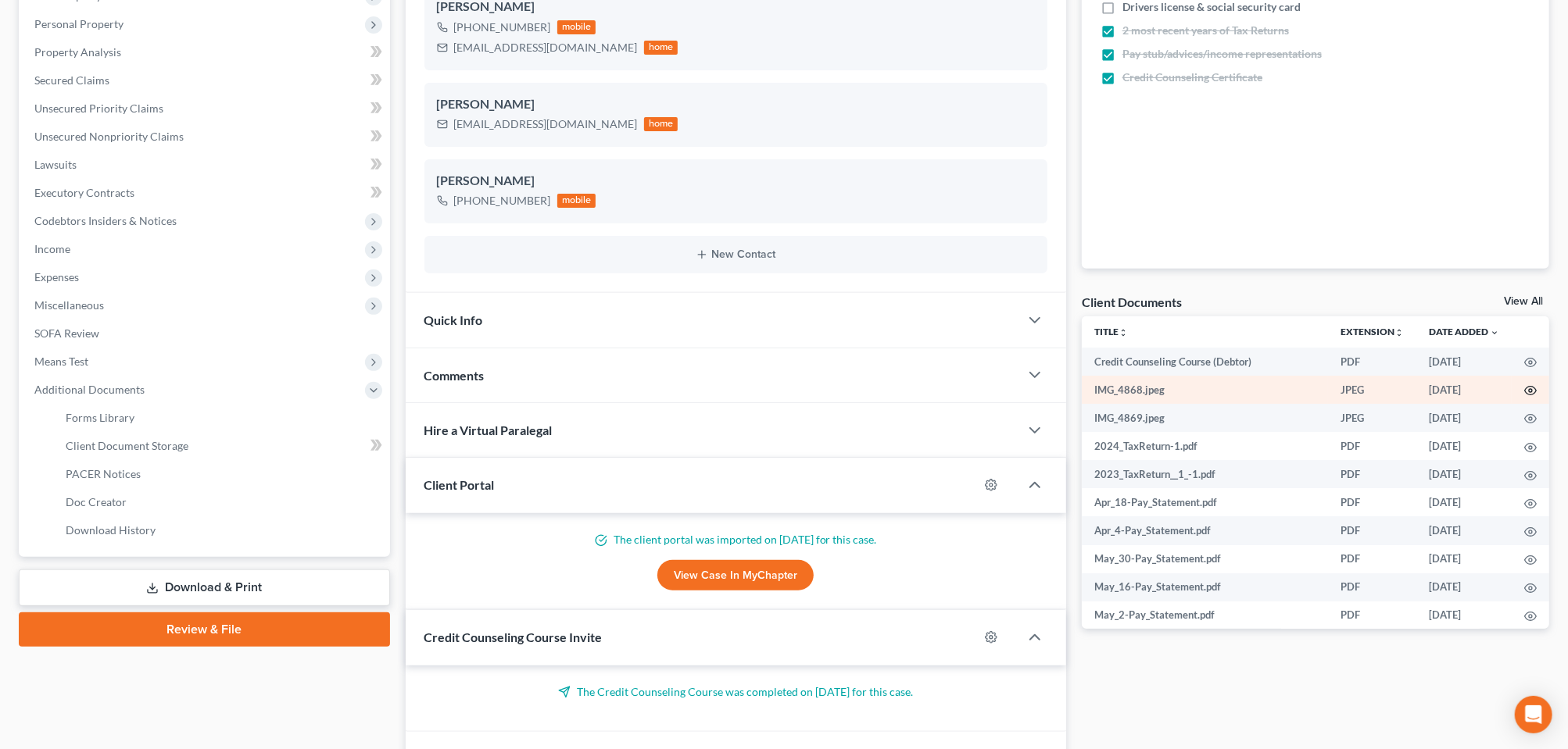
click at [1529, 392] on circle "button" at bounding box center [1530, 391] width 3 height 3
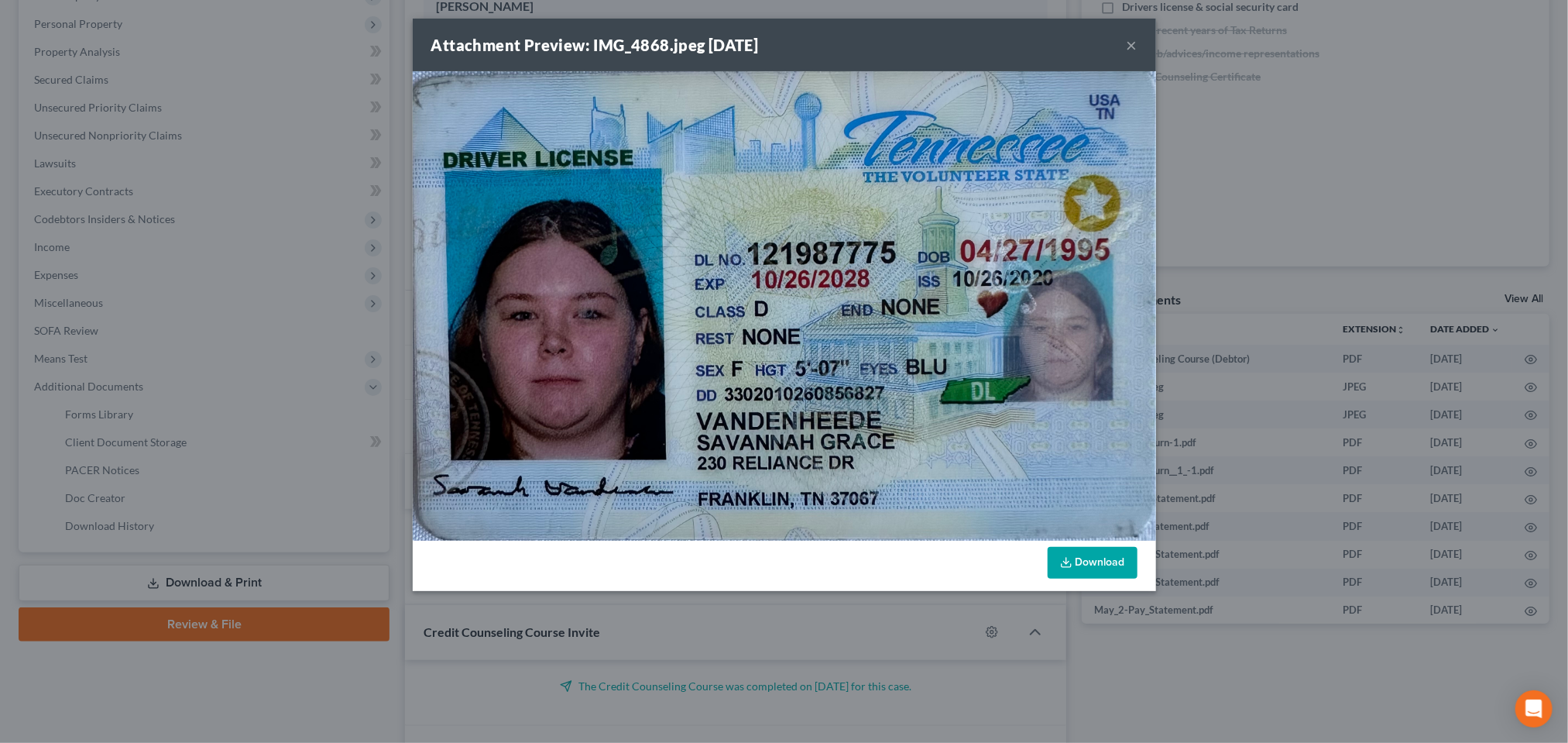
click at [1138, 54] on button "×" at bounding box center [1132, 45] width 11 height 19
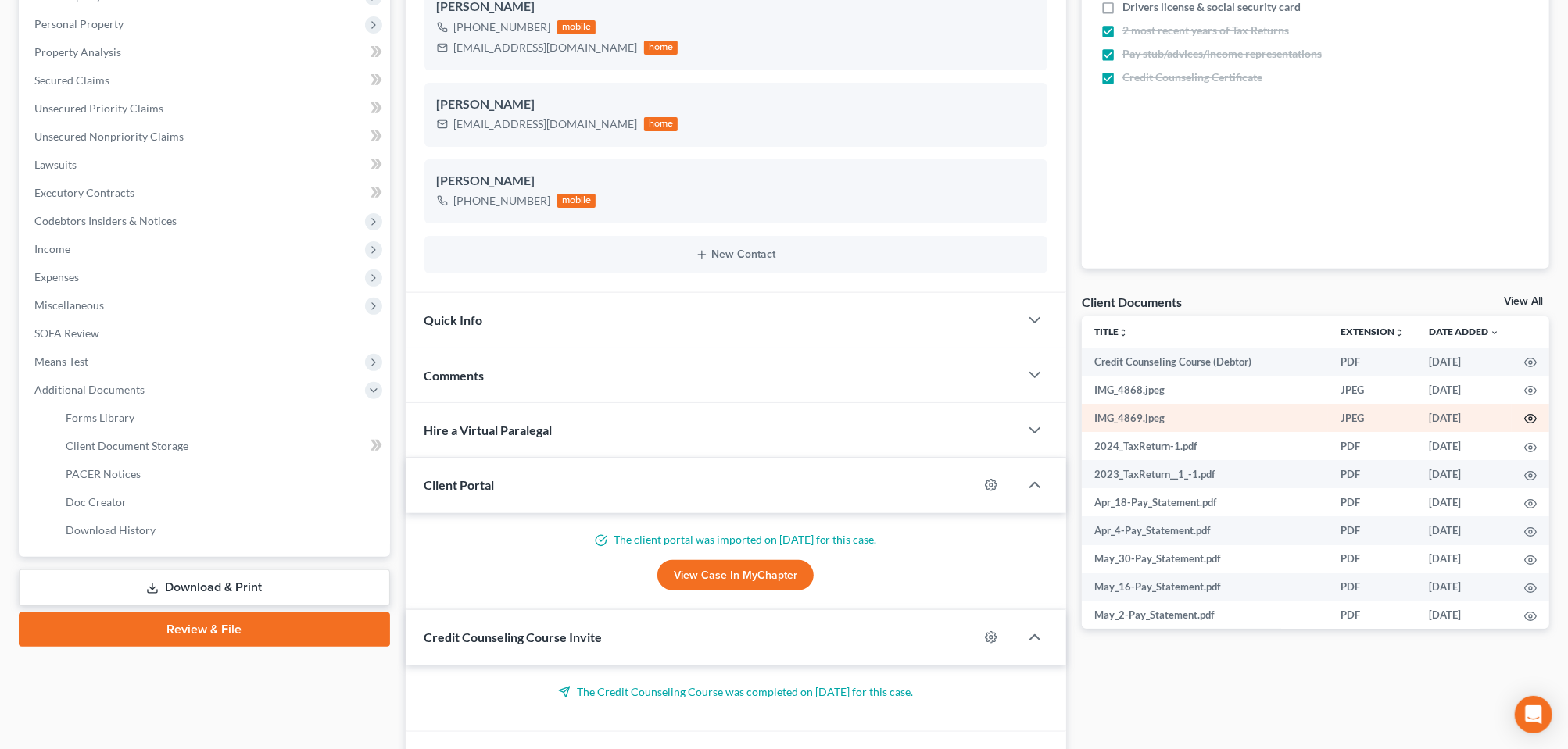
click at [1524, 425] on icon "button" at bounding box center [1530, 418] width 13 height 13
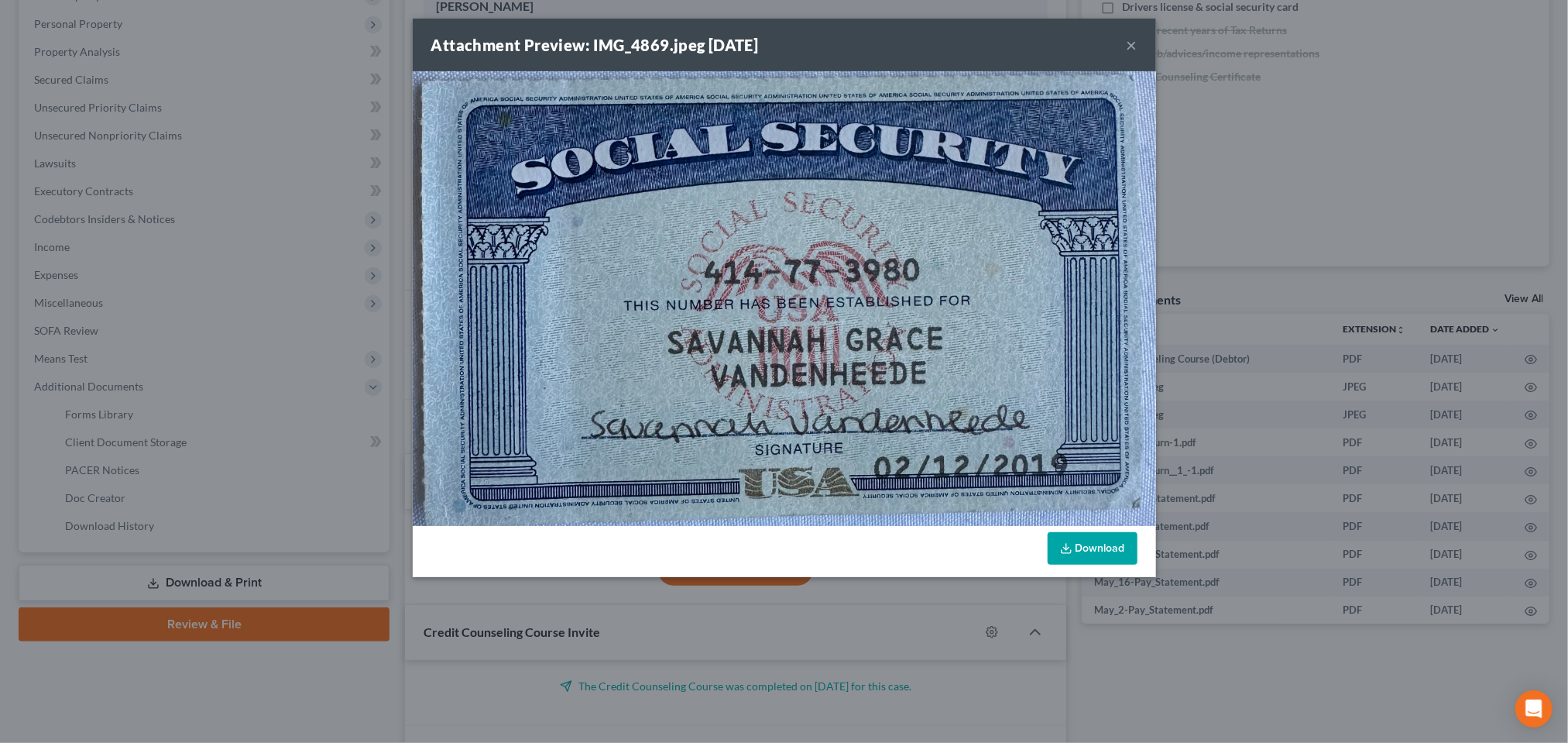
click at [1138, 54] on button "×" at bounding box center [1132, 45] width 11 height 19
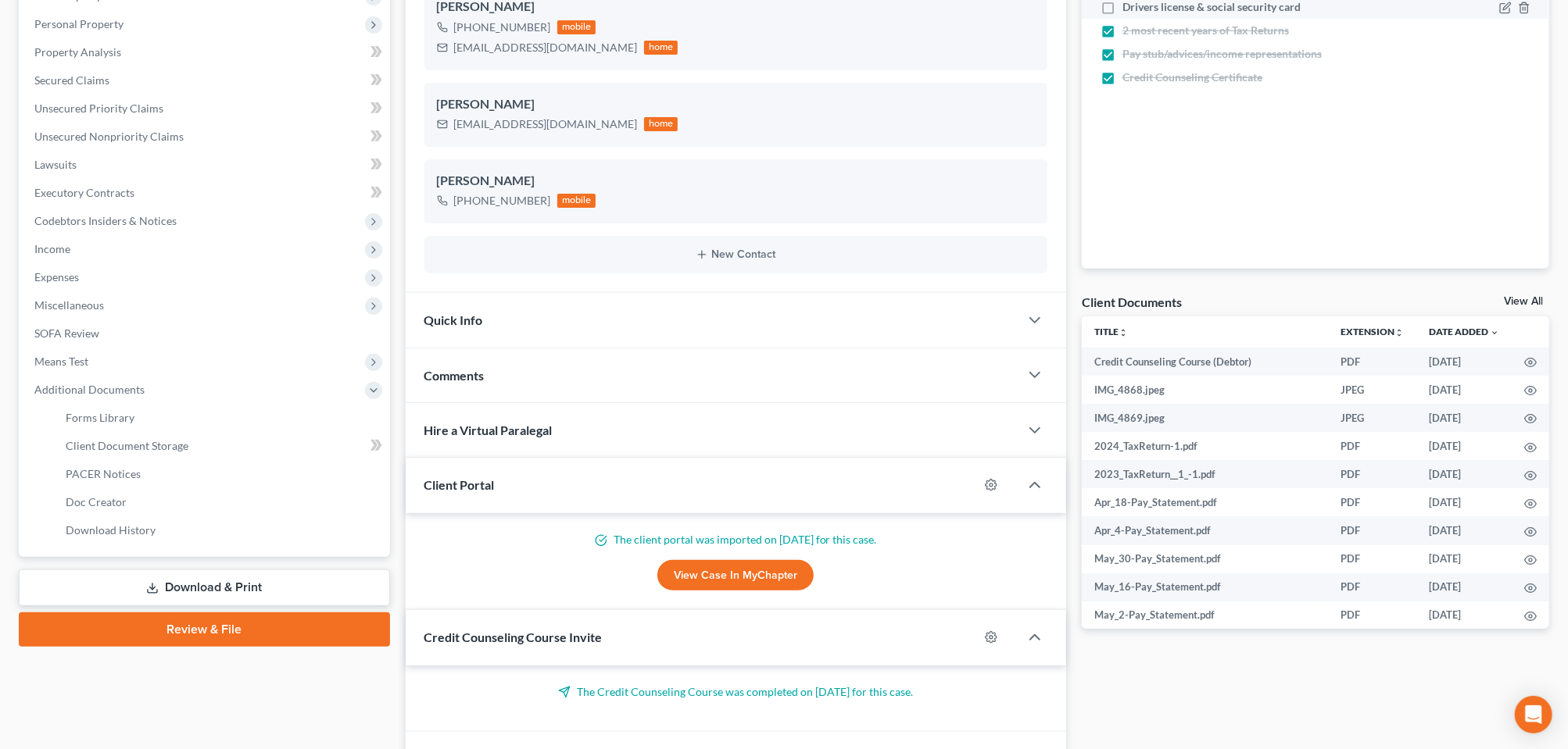
click at [1122, 15] on label "Drivers license & social security card" at bounding box center [1211, 7] width 178 height 15
click at [1128, 9] on input "Drivers license & social security card" at bounding box center [1134, 4] width 10 height 10
checkbox input "true"
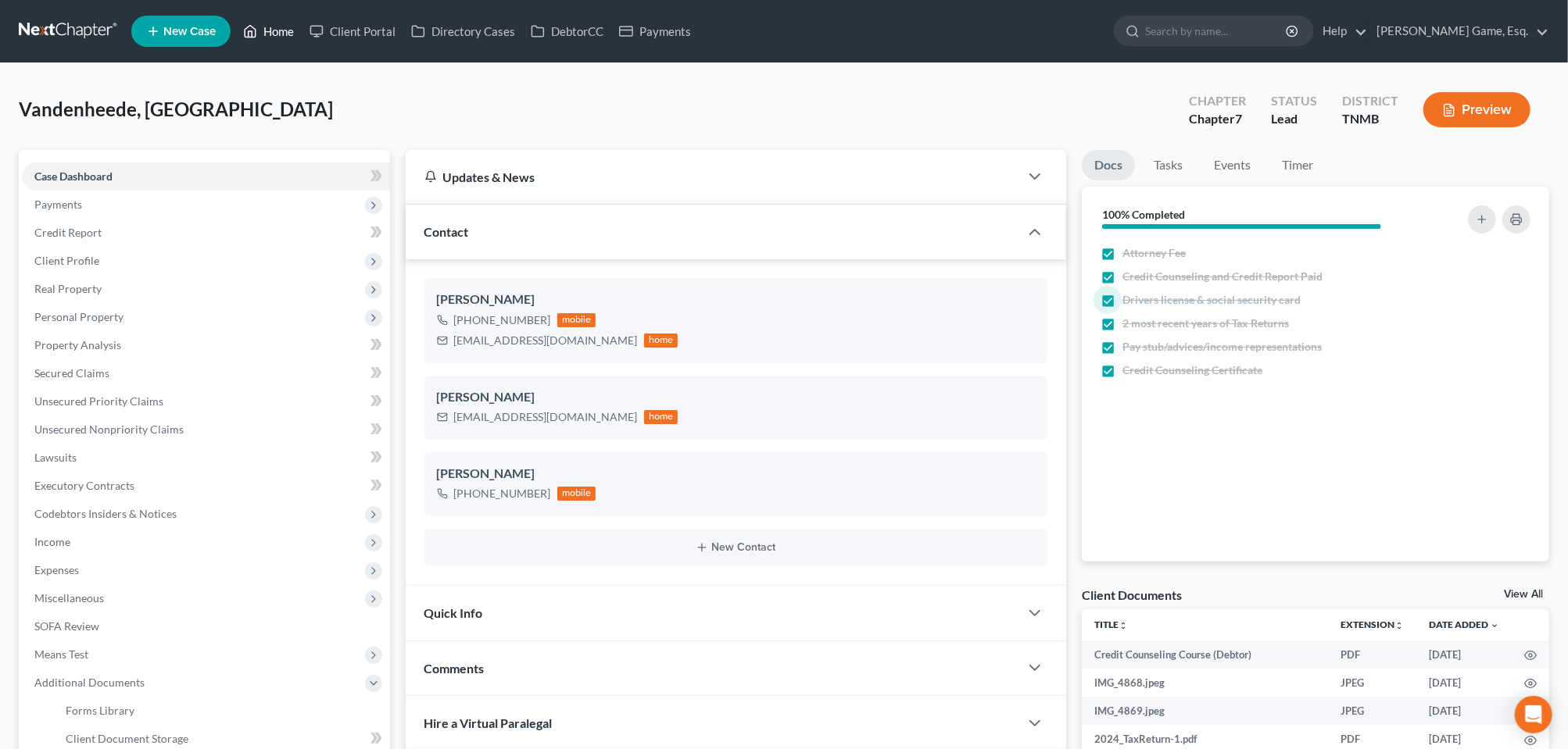
click at [301, 43] on link "Home" at bounding box center [269, 31] width 67 height 28
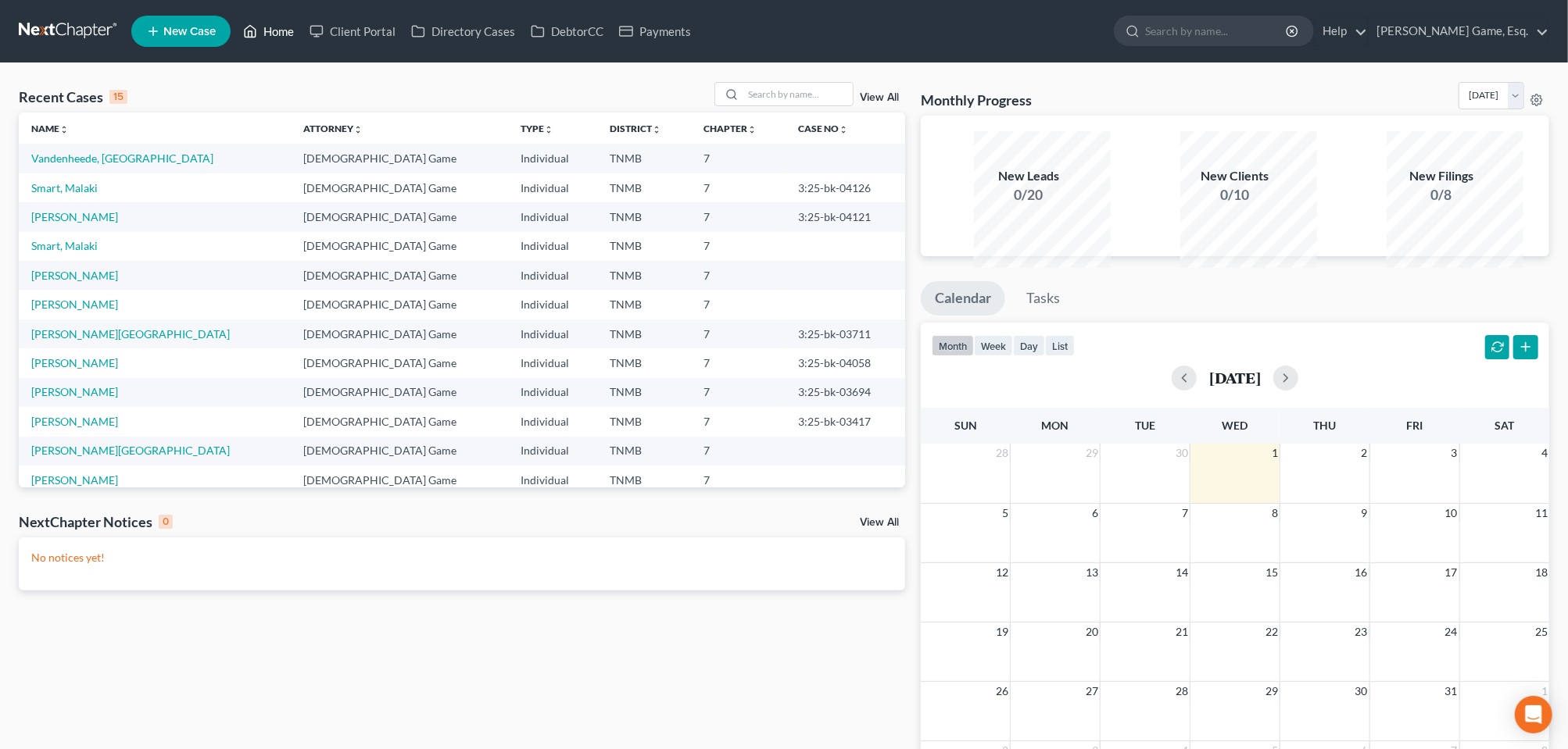
click at [301, 41] on link "Home" at bounding box center [269, 31] width 67 height 28
